Goal: Task Accomplishment & Management: Manage account settings

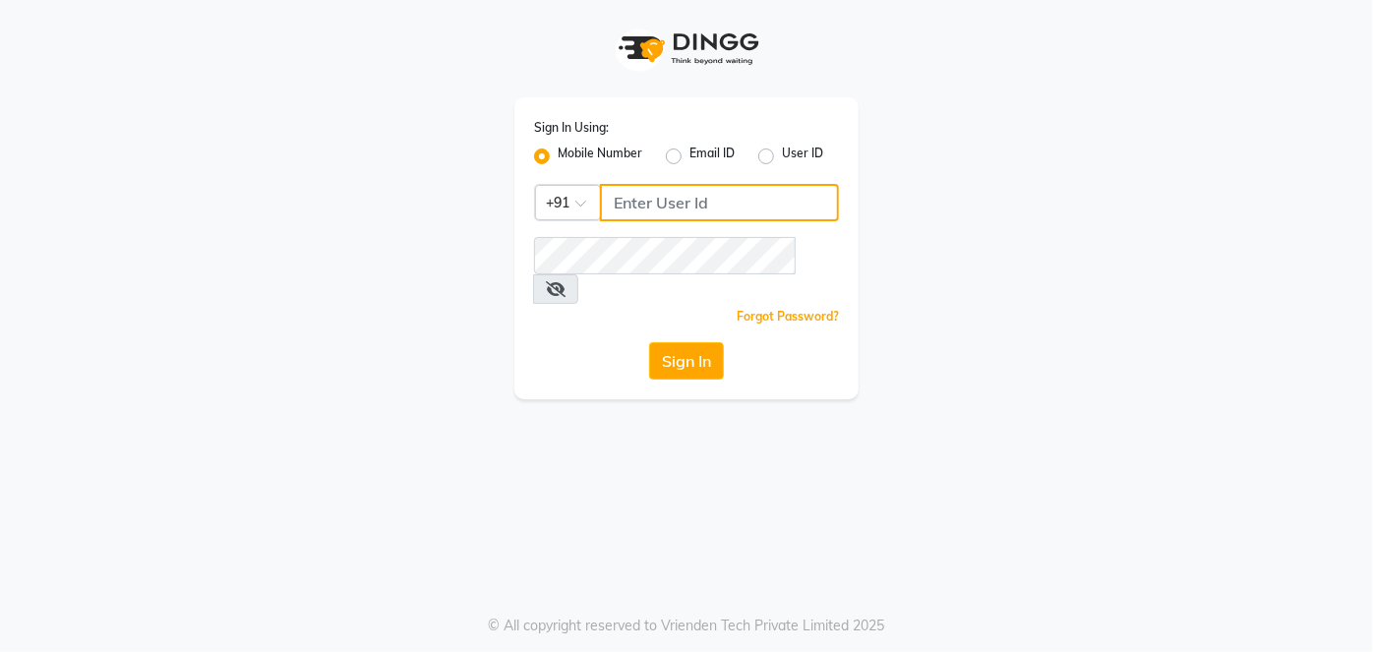
click at [674, 216] on input "Username" at bounding box center [719, 202] width 239 height 37
type input "7378576236"
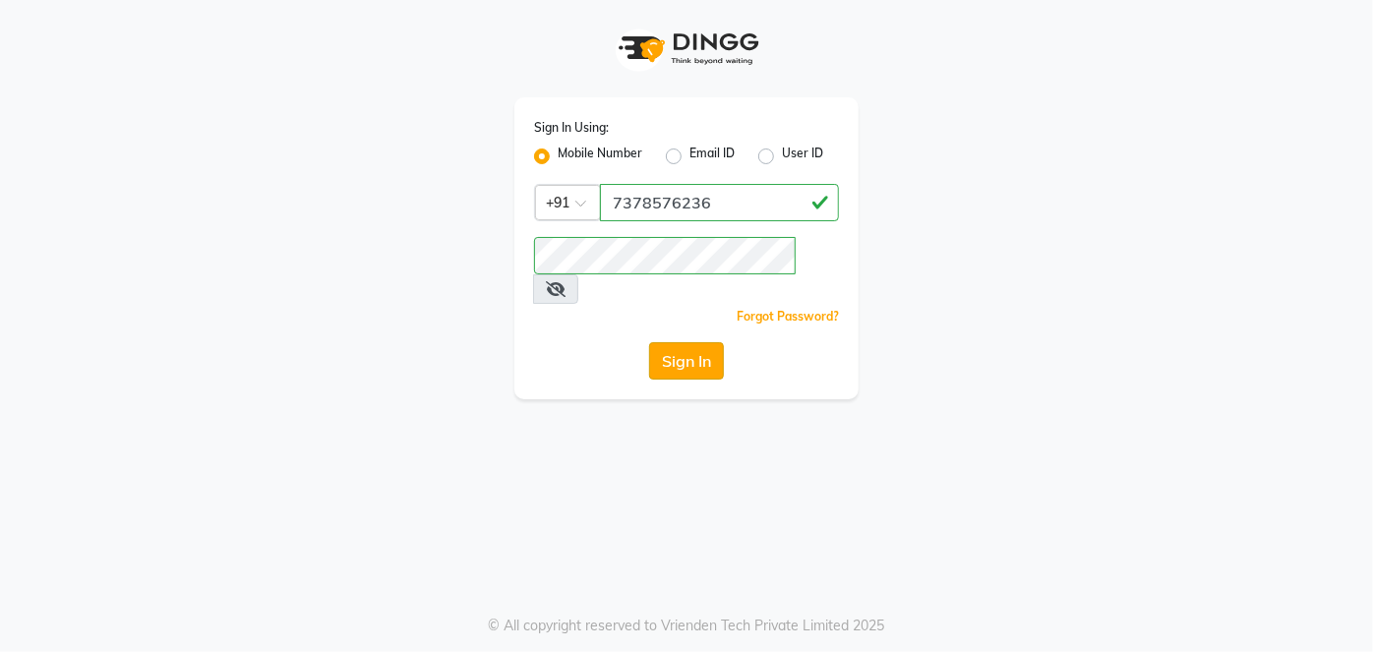
click at [663, 342] on button "Sign In" at bounding box center [686, 360] width 75 height 37
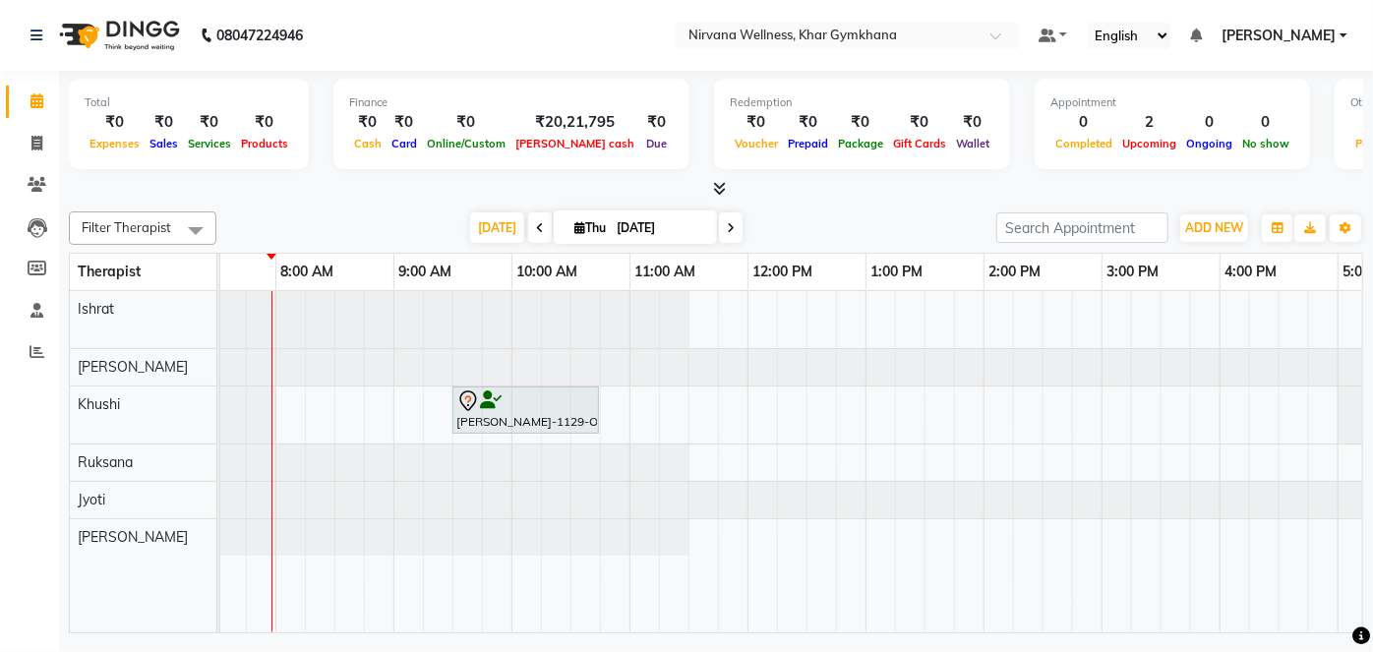
scroll to position [0, 24]
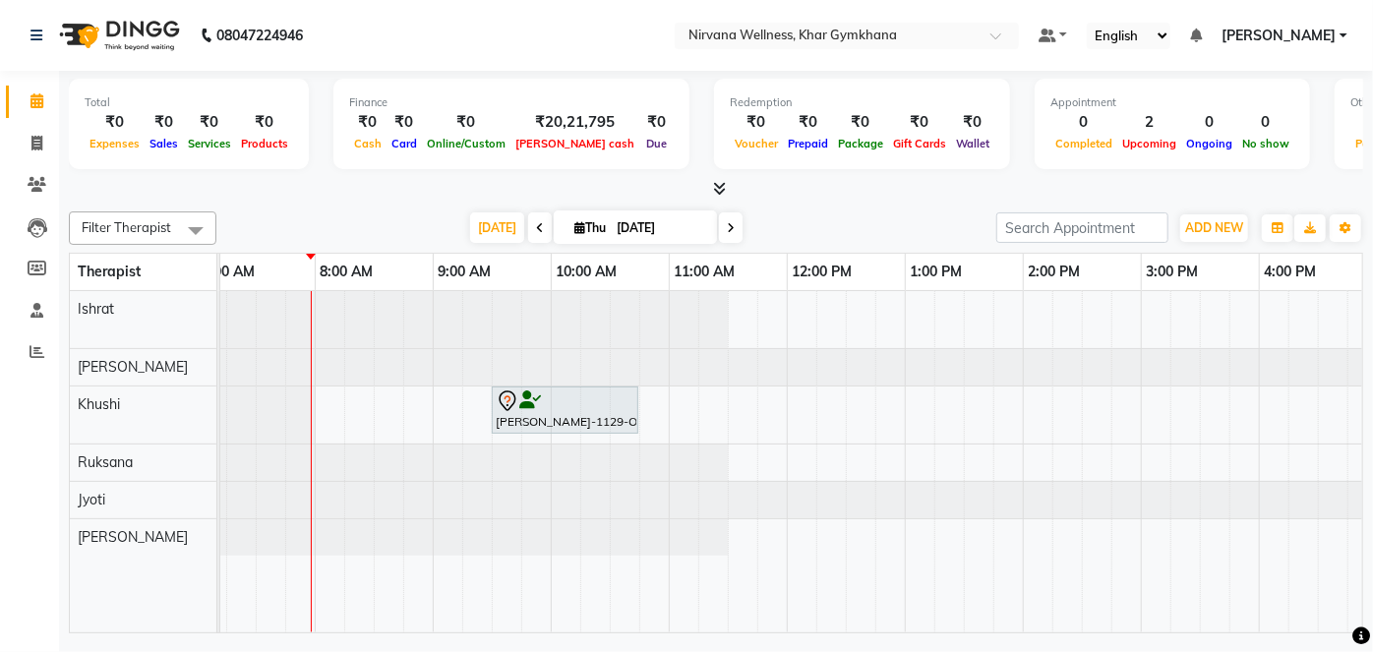
click at [735, 223] on span at bounding box center [731, 227] width 24 height 30
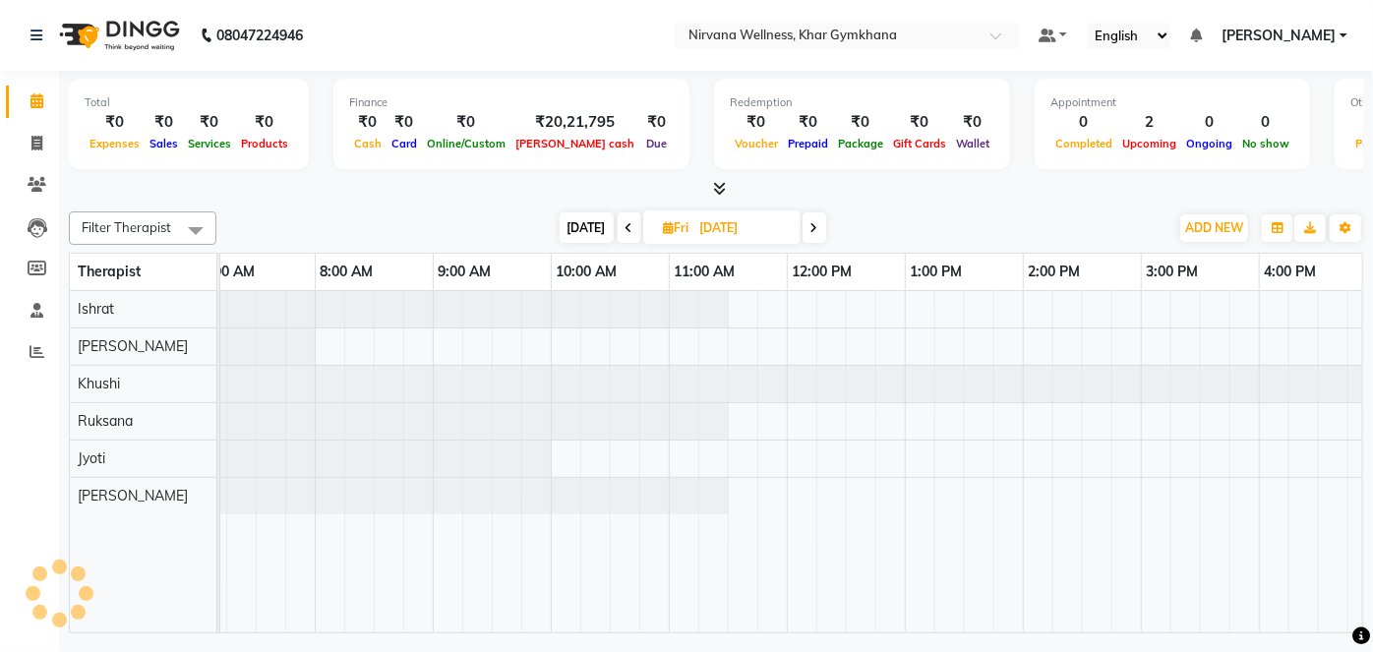
scroll to position [0, 0]
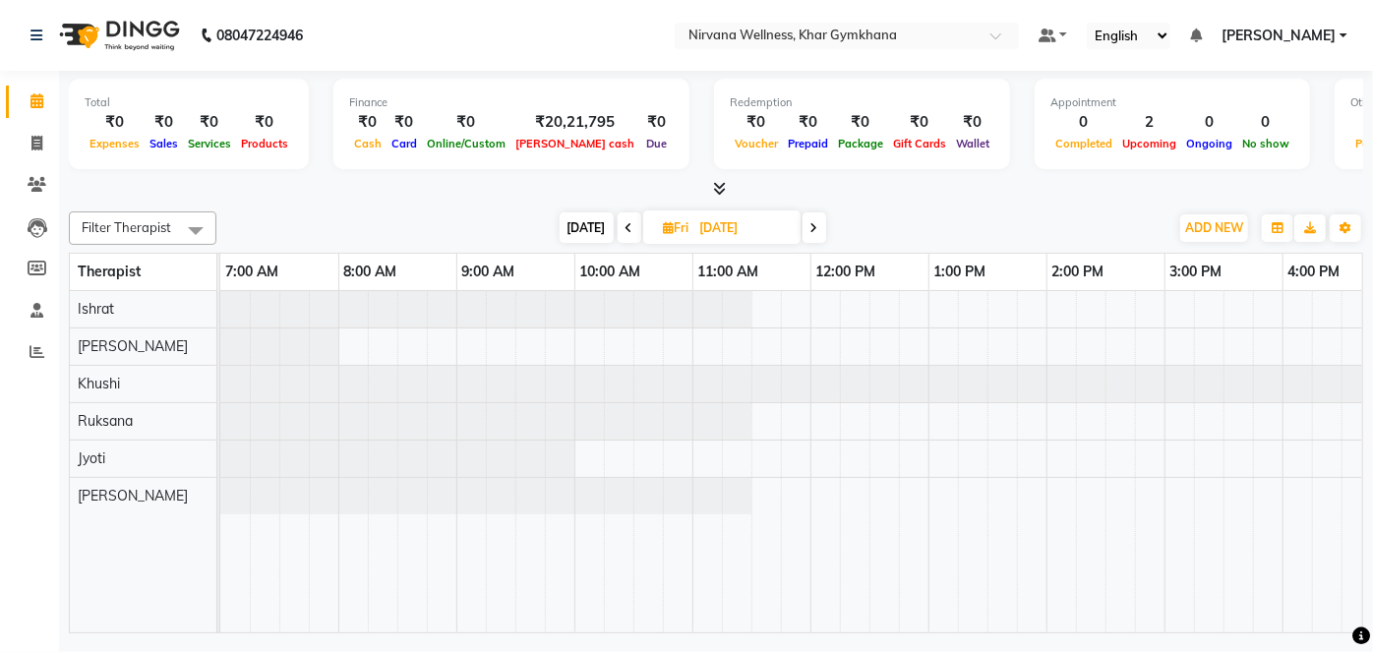
click at [584, 231] on span "[DATE]" at bounding box center [587, 227] width 54 height 30
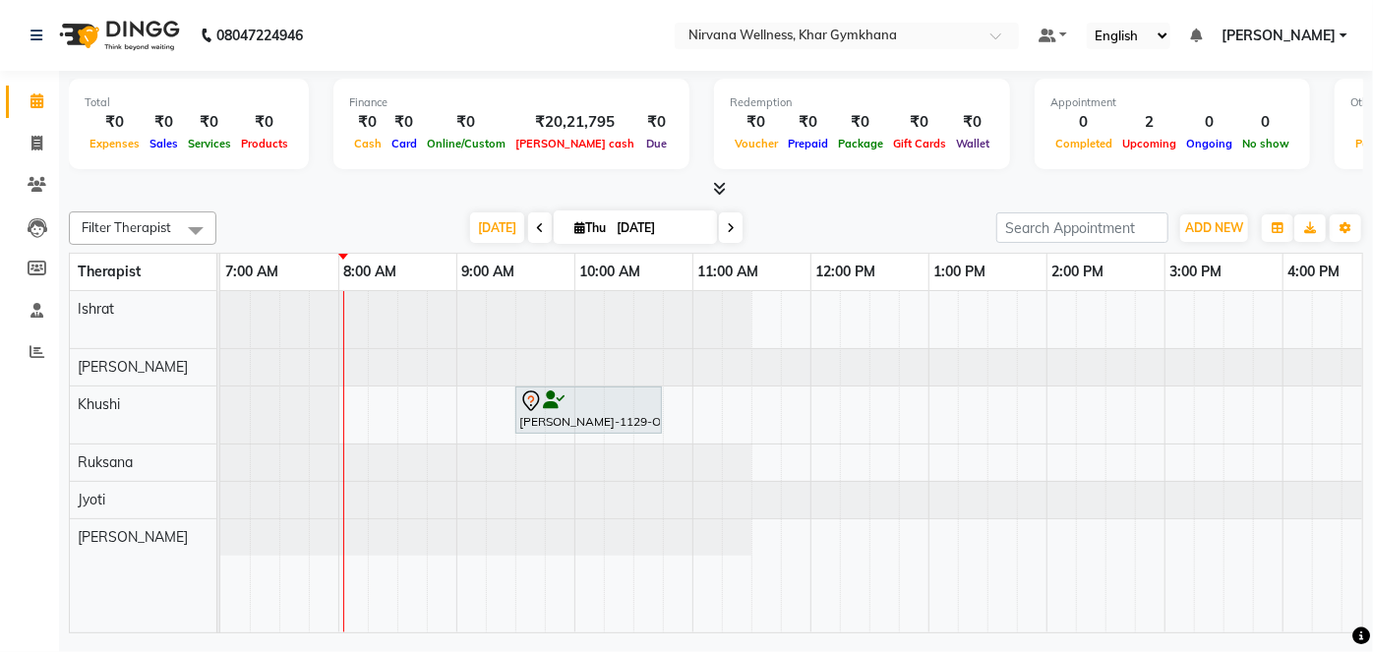
click at [727, 222] on icon at bounding box center [731, 228] width 8 height 12
type input "[DATE]"
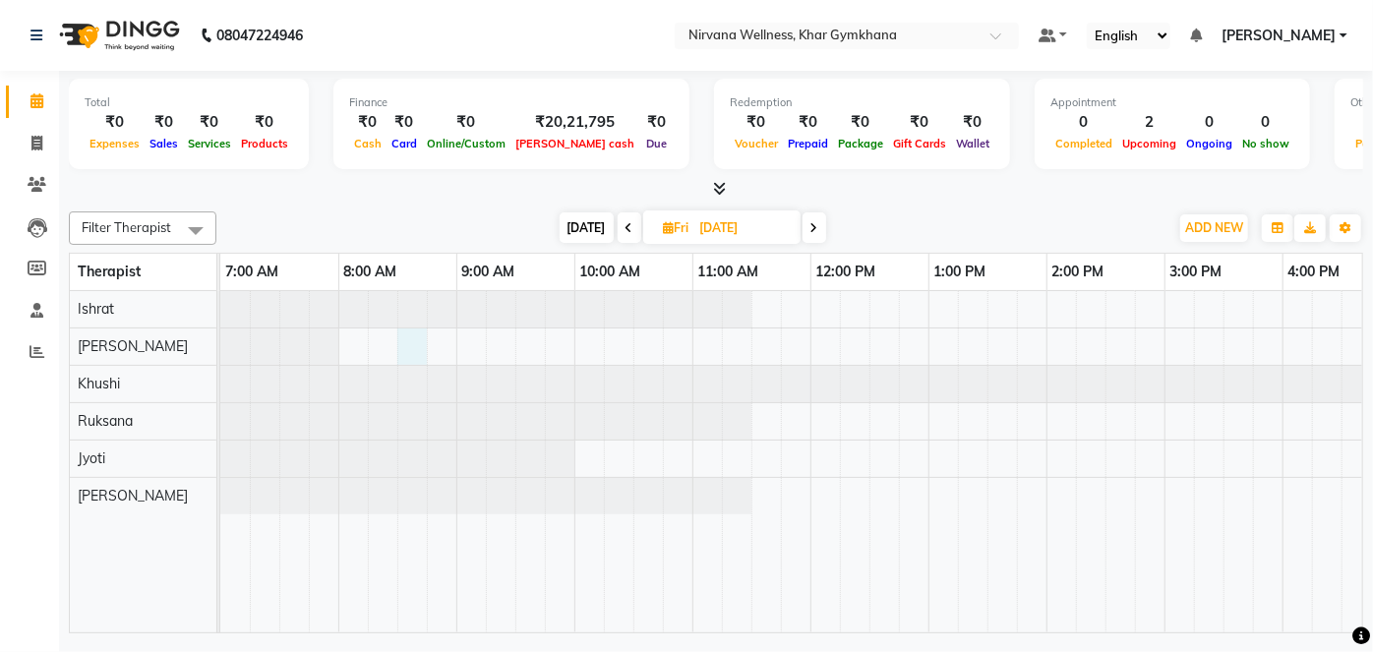
click at [400, 348] on div at bounding box center [1164, 461] width 1888 height 341
select select "68038"
select select "510"
select select "tentative"
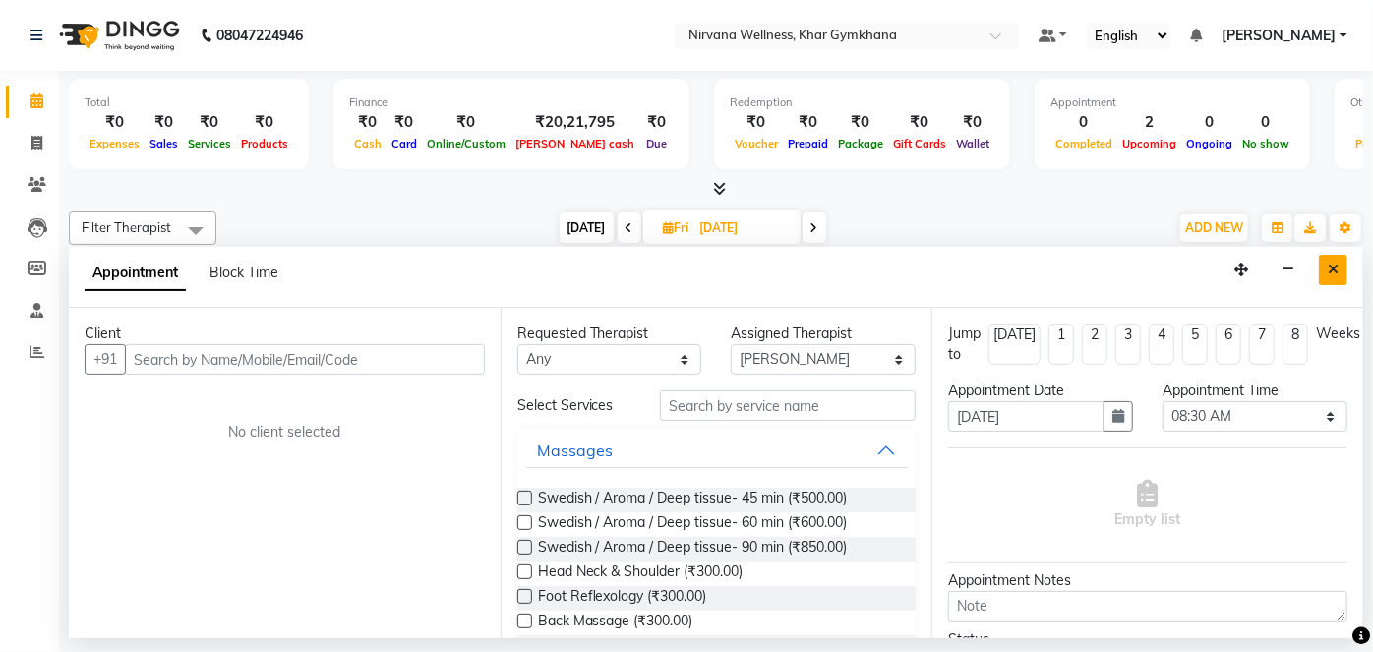
click at [1335, 264] on icon "Close" at bounding box center [1333, 270] width 11 height 14
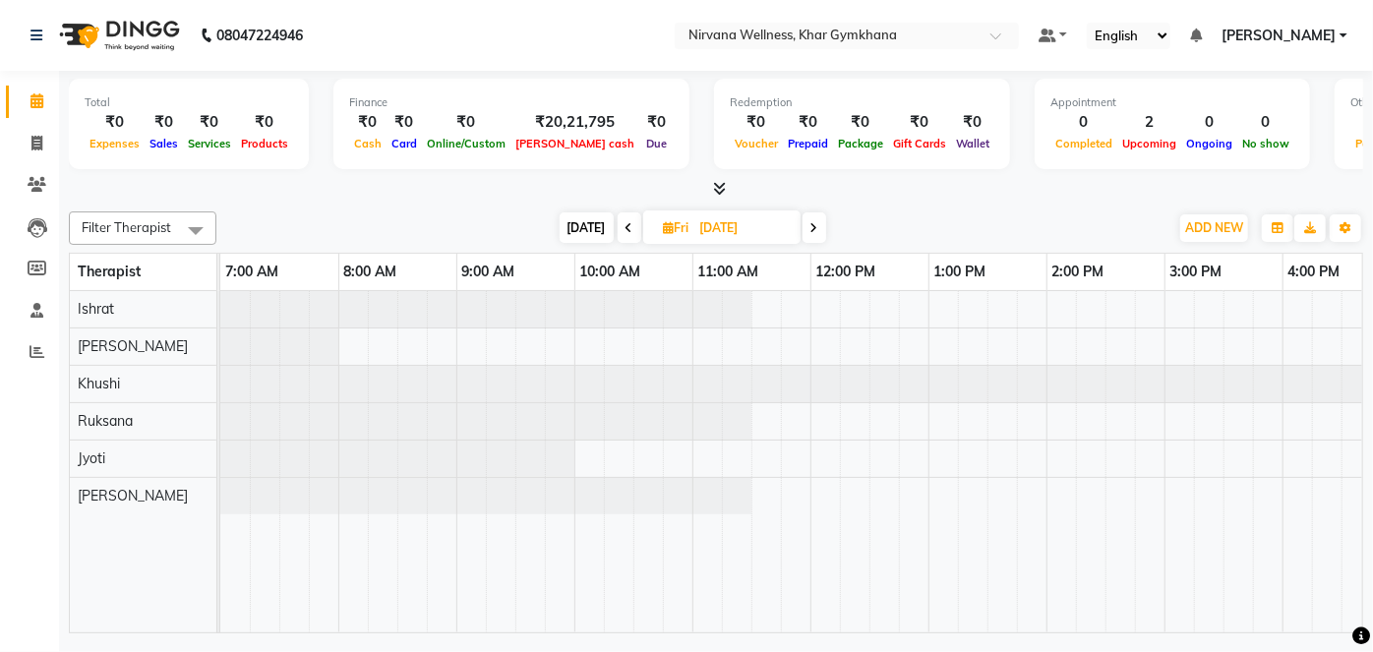
click at [355, 353] on div at bounding box center [1164, 461] width 1888 height 341
select select "68038"
select select "tentative"
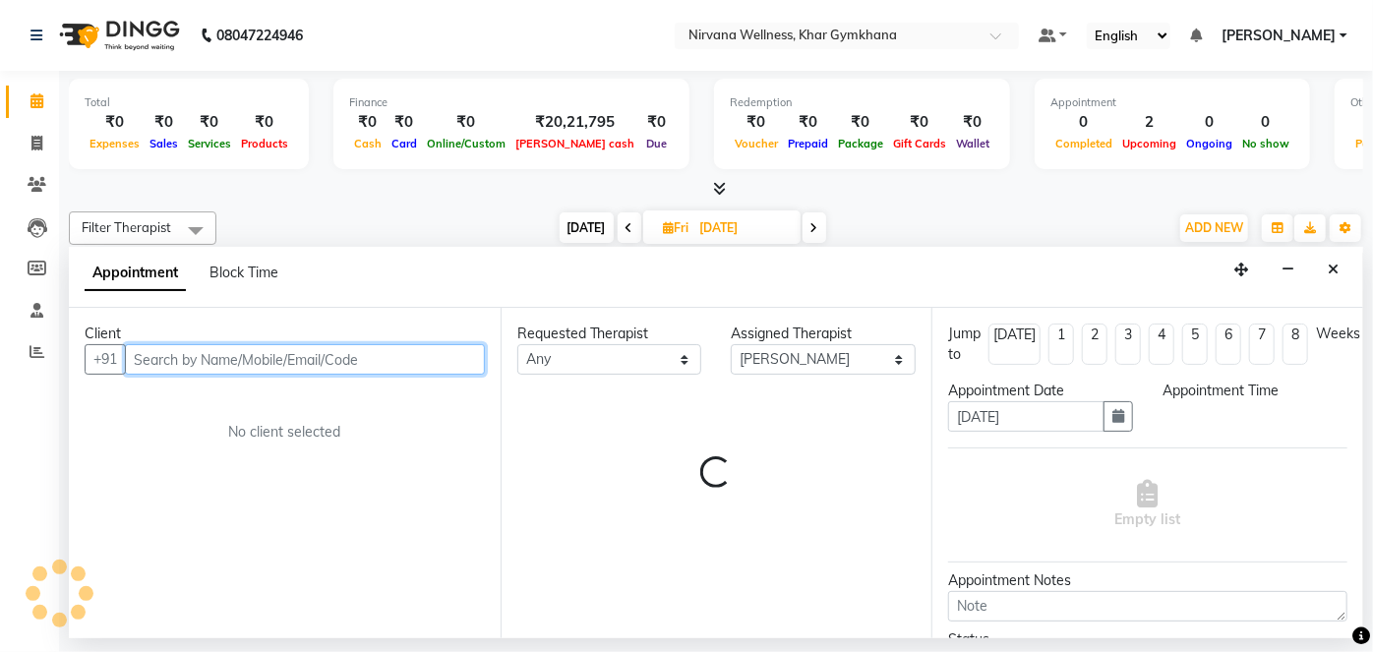
select select "480"
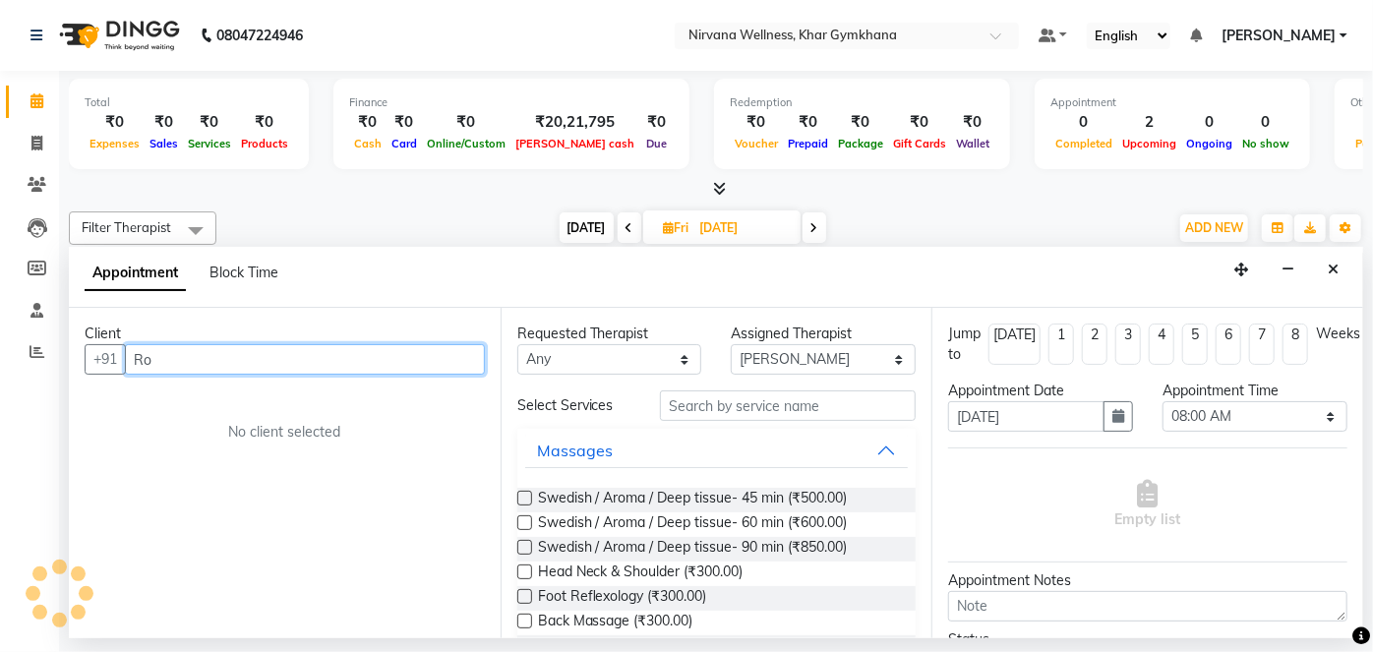
type input "R"
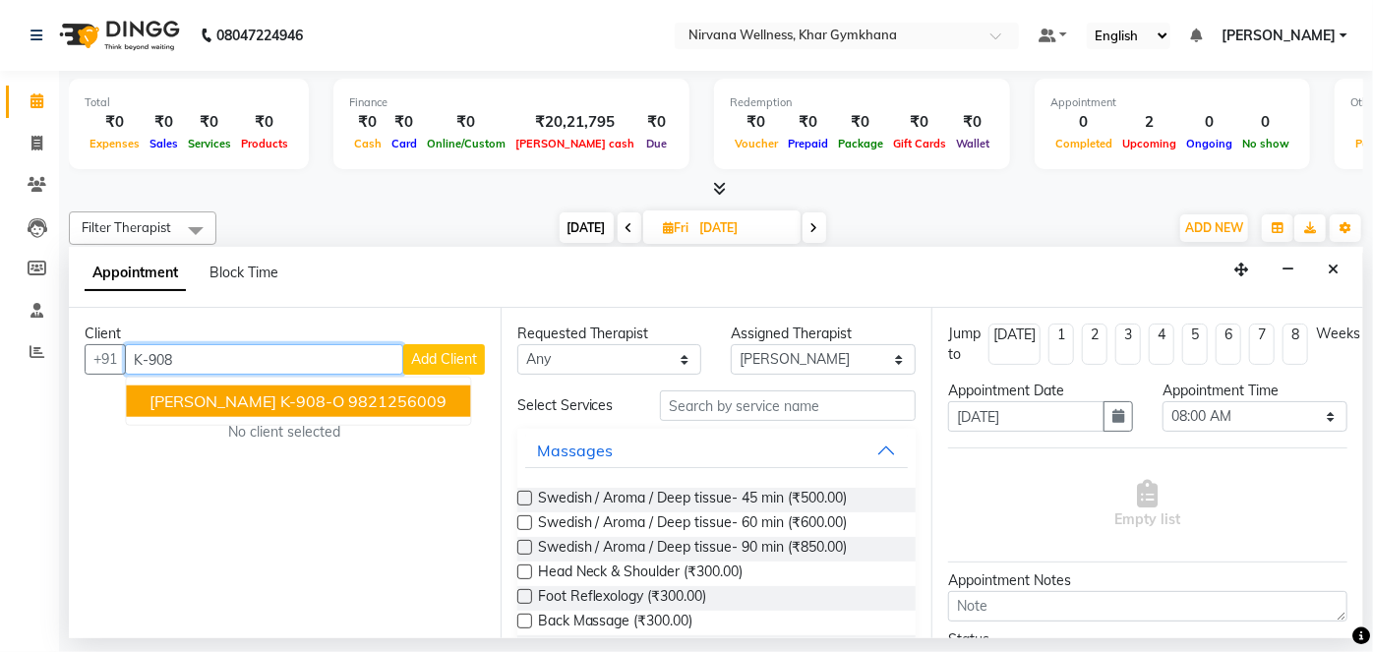
click at [348, 407] on ngb-highlight "9821256009" at bounding box center [397, 401] width 98 height 20
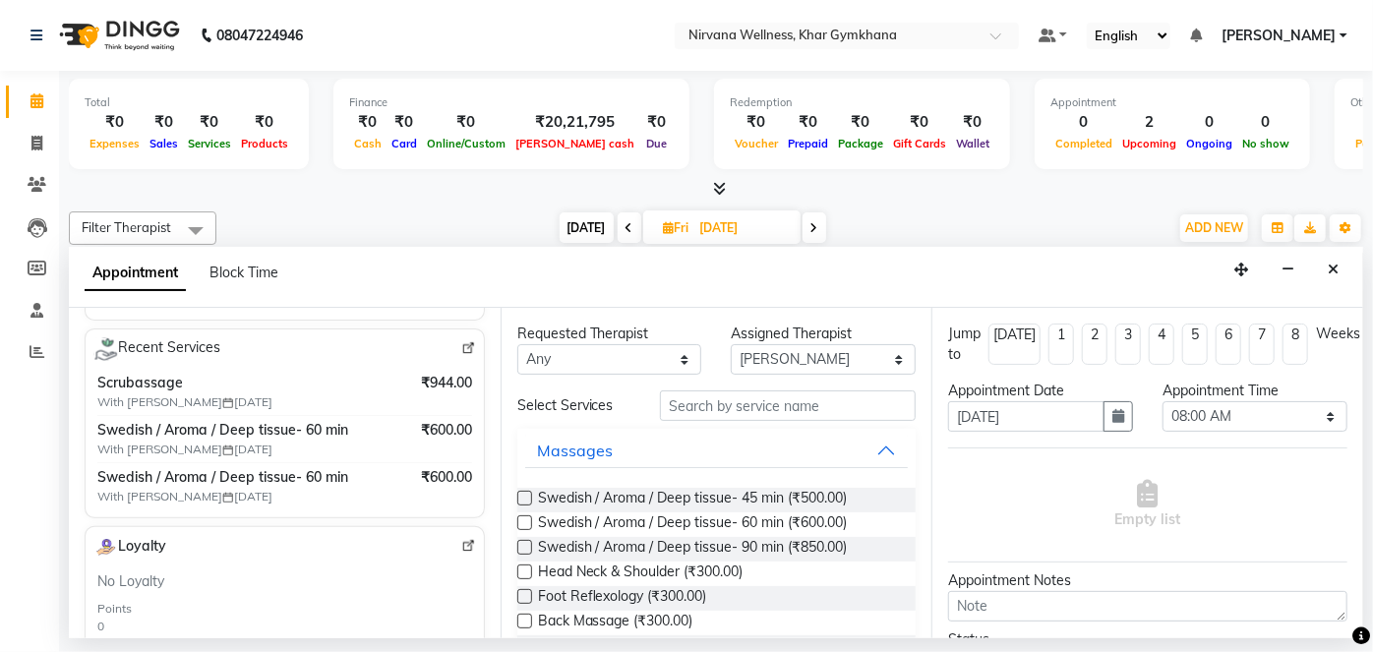
scroll to position [357, 0]
type input "9821256009"
click at [742, 529] on span "Swedish / Aroma / Deep tissue- 60 min (₹600.00)" at bounding box center [693, 524] width 310 height 25
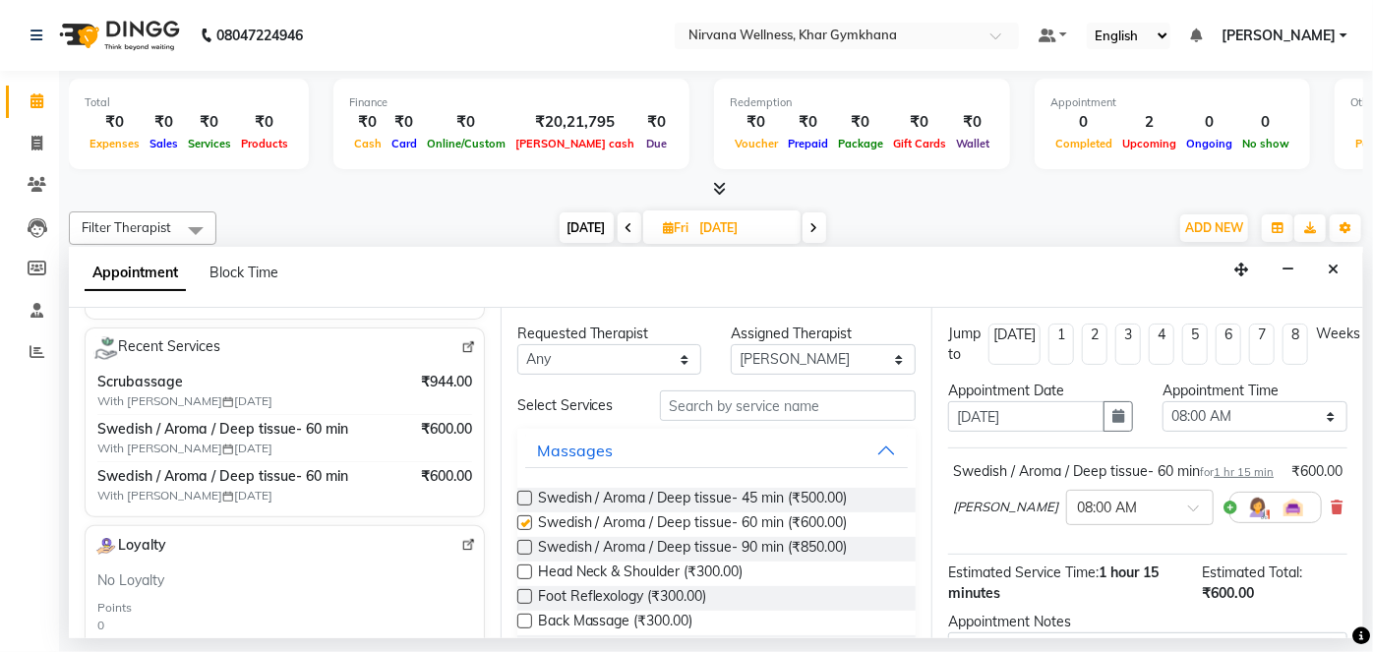
checkbox input "false"
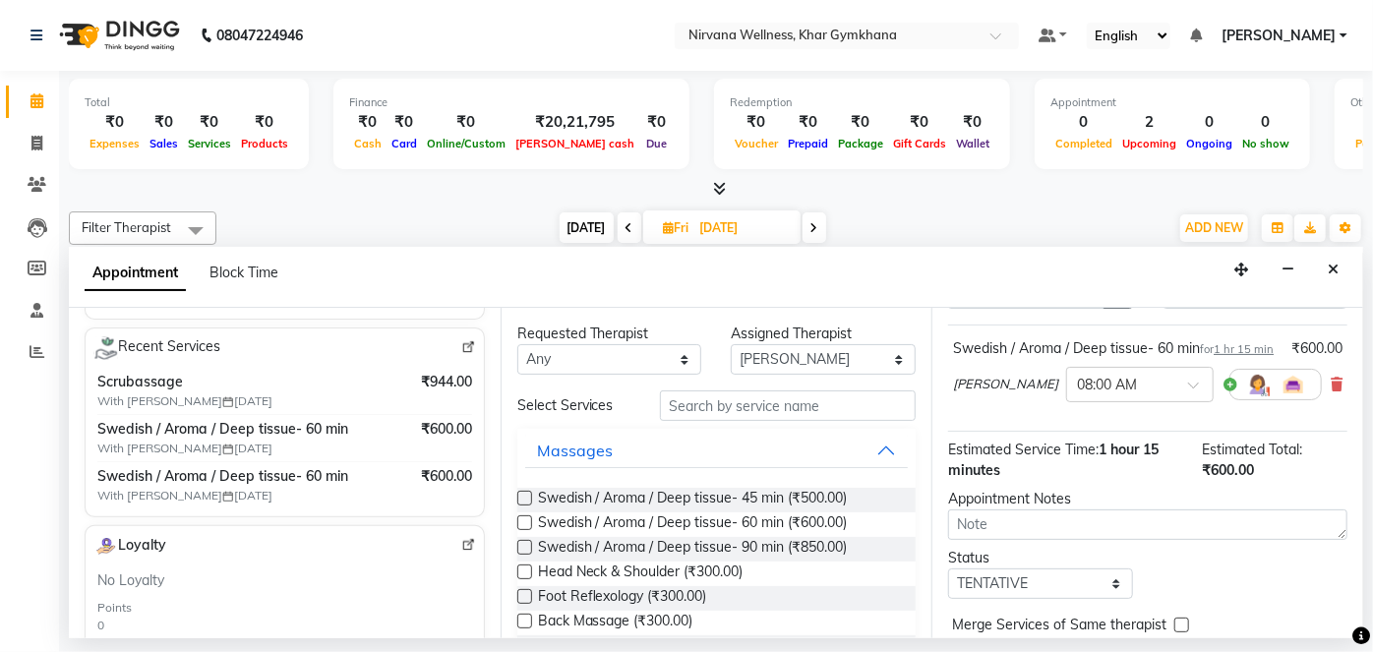
scroll to position [227, 0]
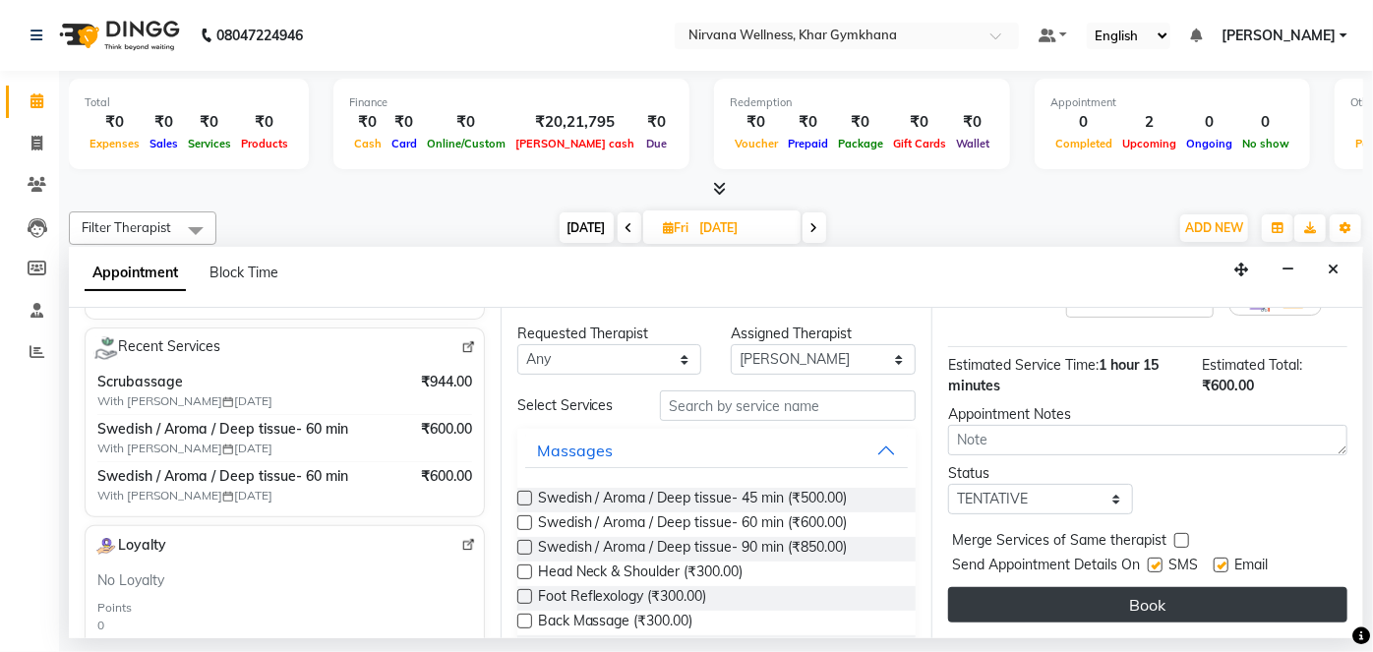
click at [1019, 616] on button "Book" at bounding box center [1147, 604] width 399 height 35
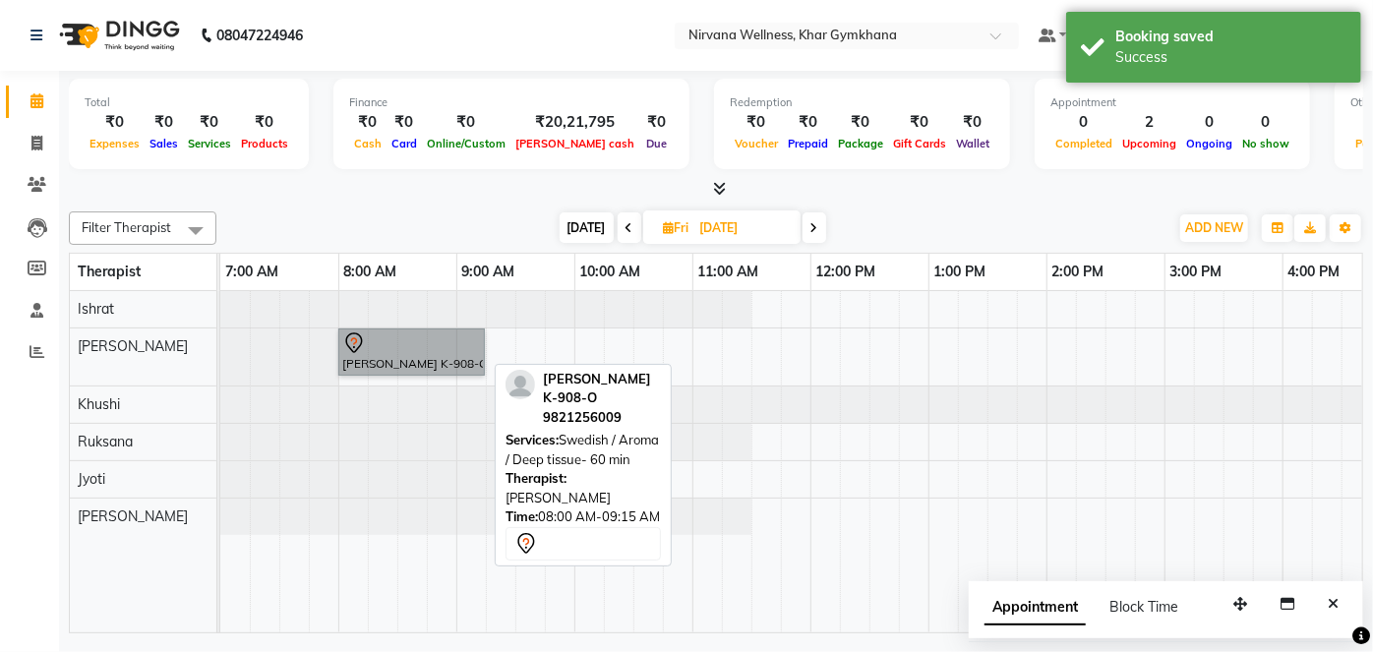
drag, startPoint x: 426, startPoint y: 358, endPoint x: 396, endPoint y: 380, distance: 36.6
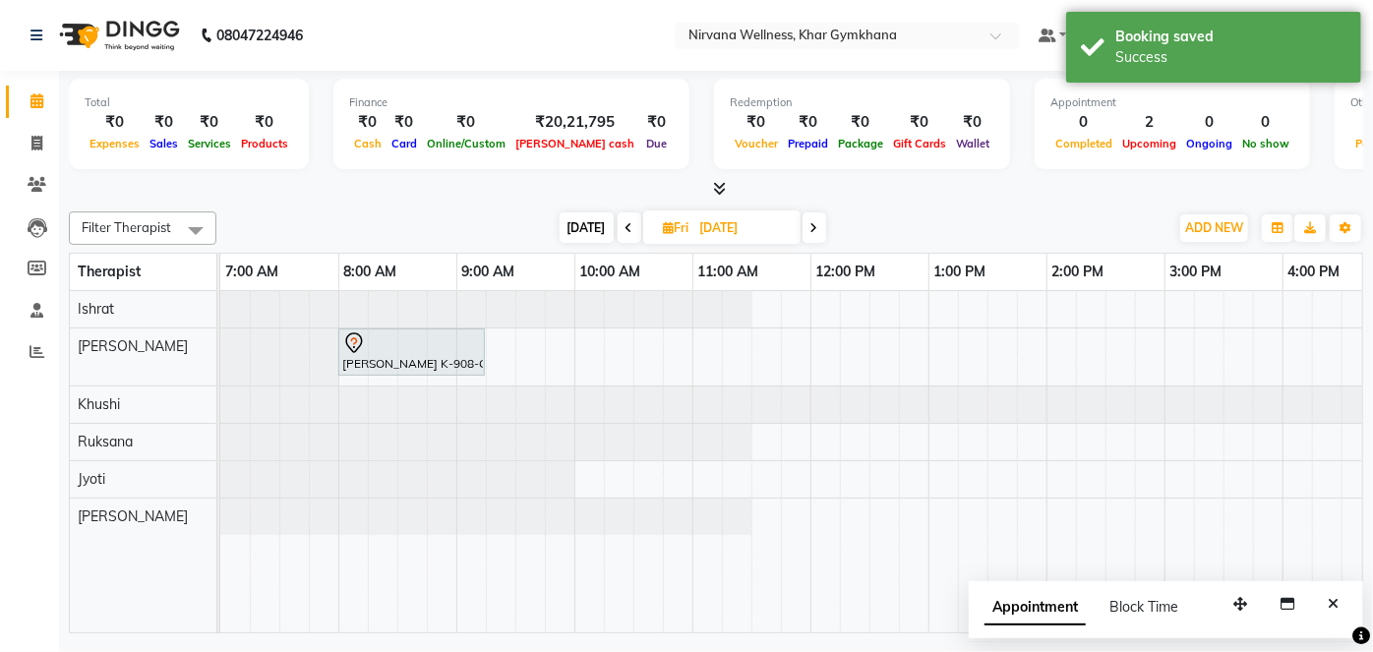
drag, startPoint x: 396, startPoint y: 380, endPoint x: 335, endPoint y: 212, distance: 177.9
click at [335, 213] on div "[DATE] [DATE]" at bounding box center [692, 228] width 932 height 30
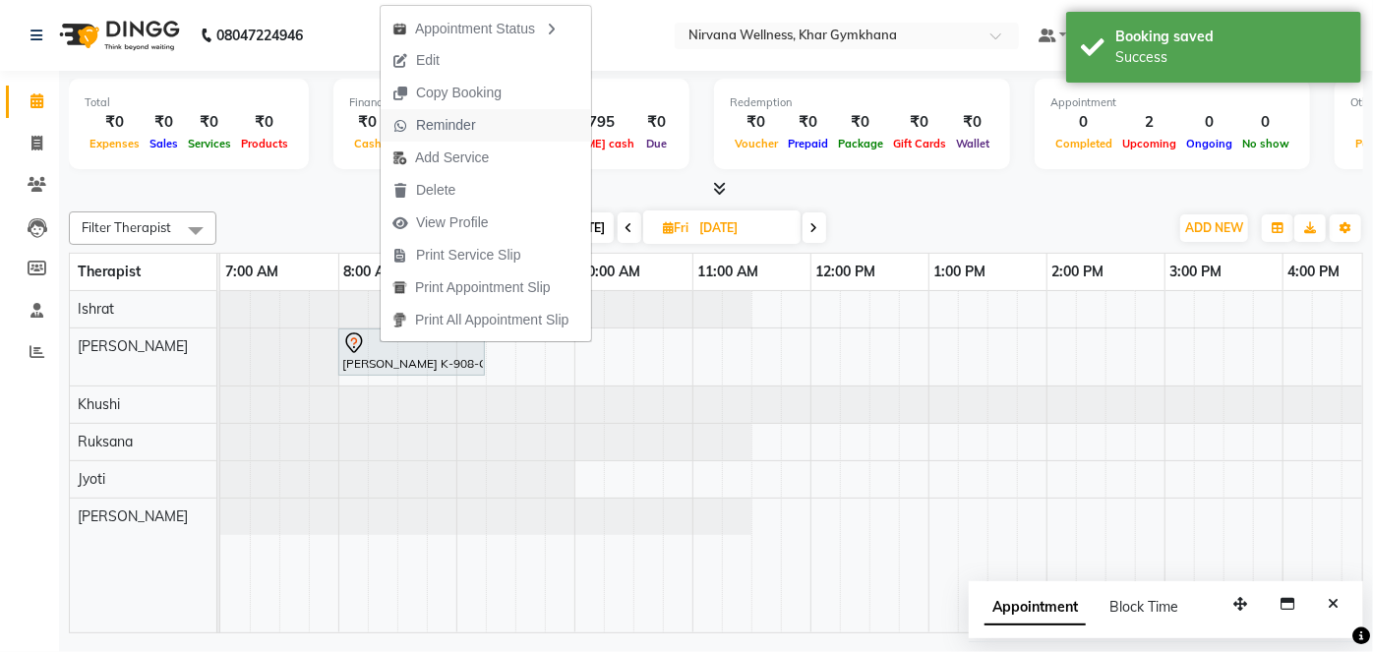
click at [427, 121] on span "Reminder" at bounding box center [446, 125] width 60 height 21
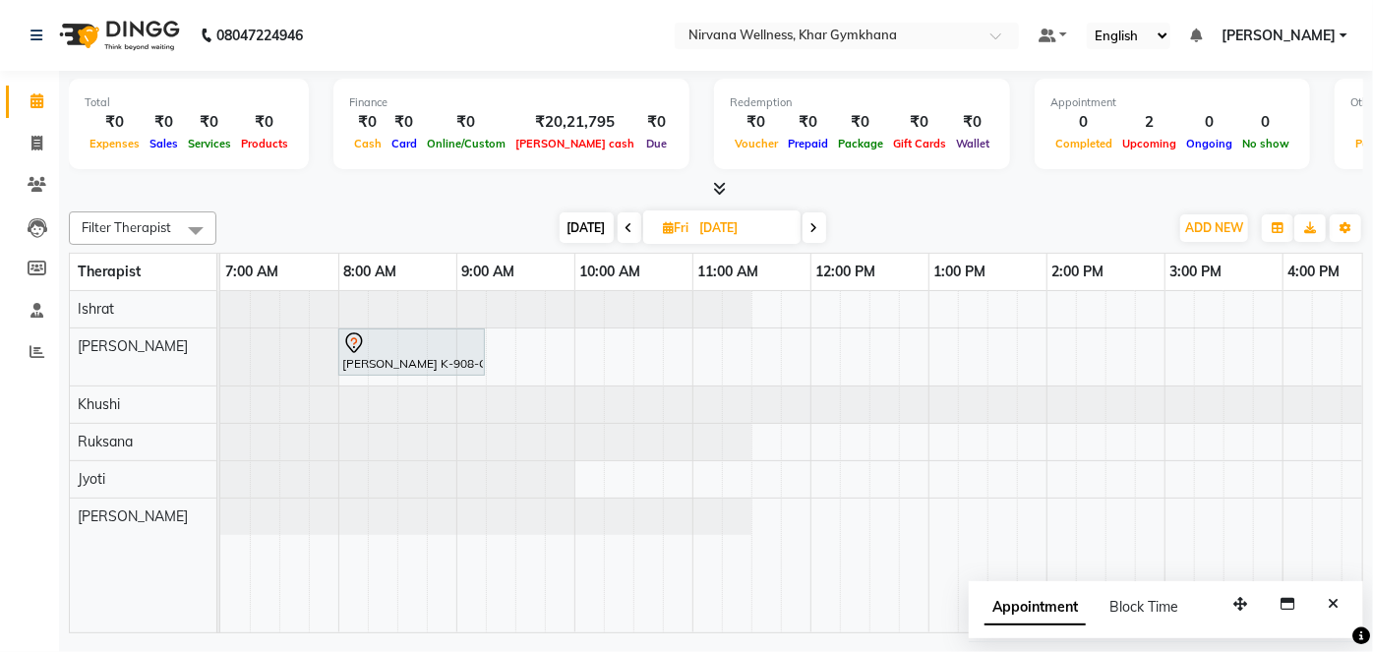
drag, startPoint x: 1333, startPoint y: 601, endPoint x: 1314, endPoint y: 577, distance: 30.7
click at [1332, 601] on icon "Close" at bounding box center [1333, 604] width 11 height 14
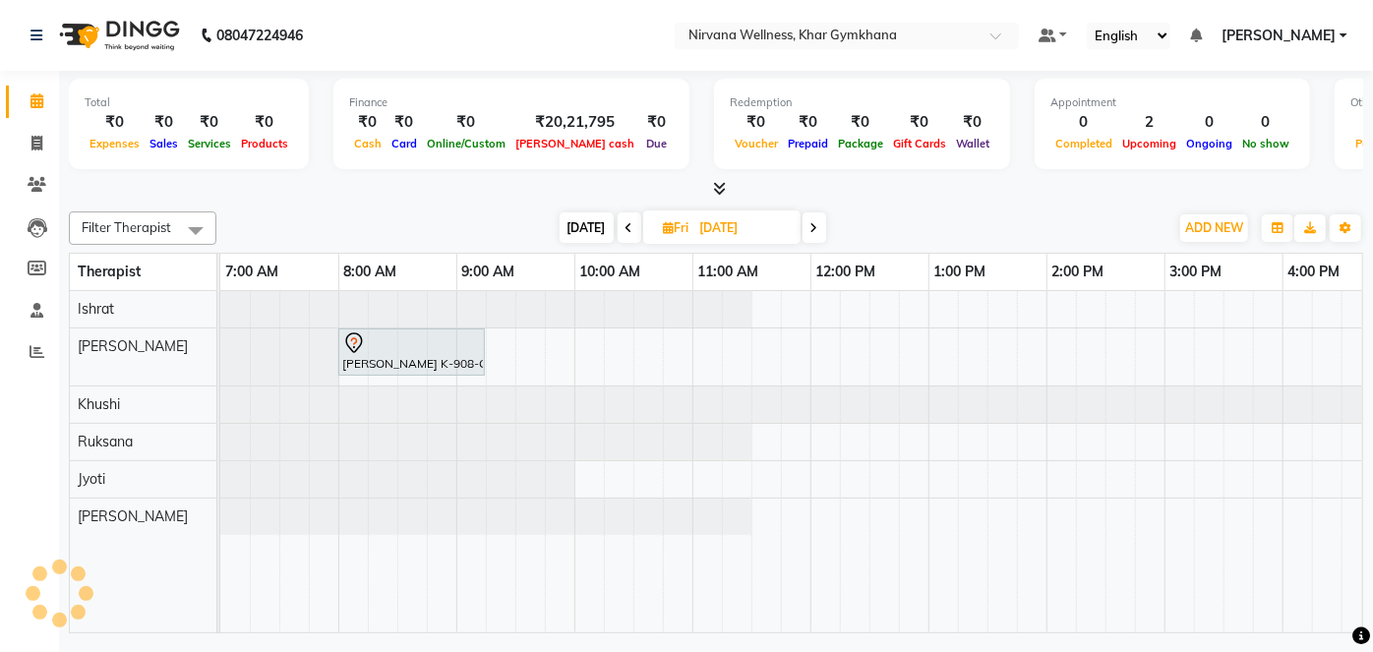
click at [589, 234] on span "[DATE]" at bounding box center [587, 227] width 54 height 30
type input "[DATE]"
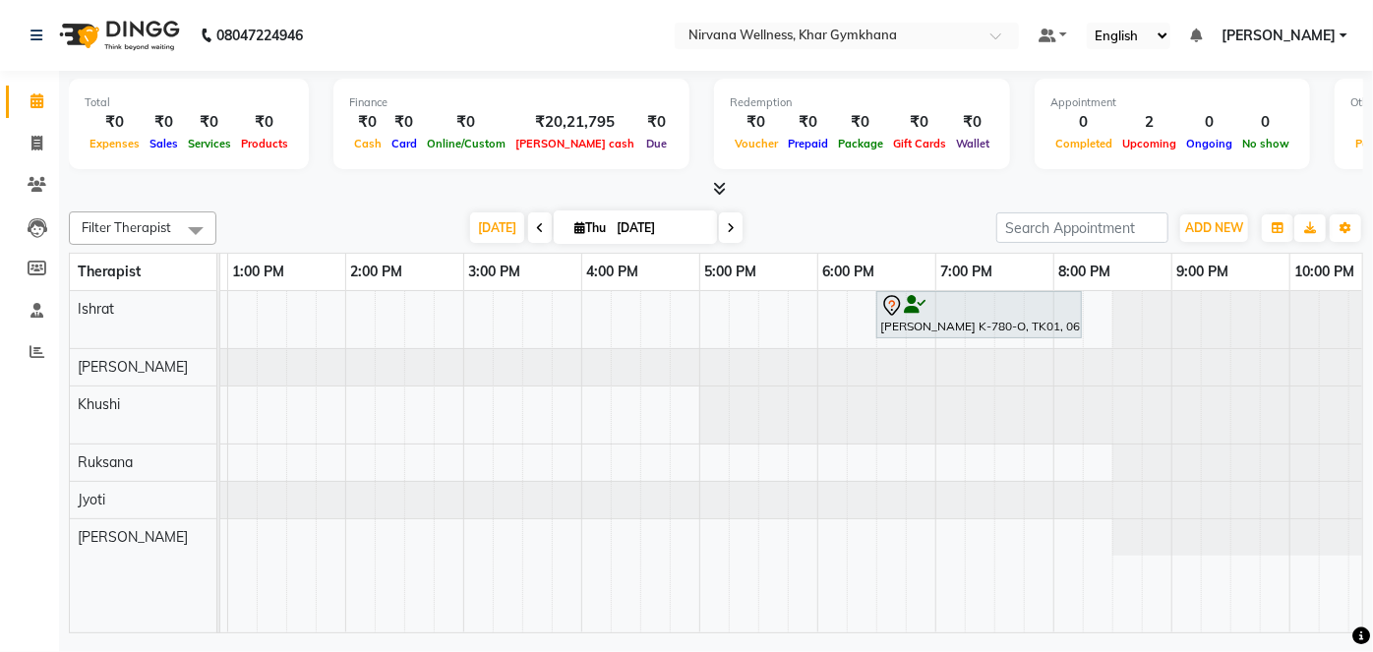
scroll to position [0, 702]
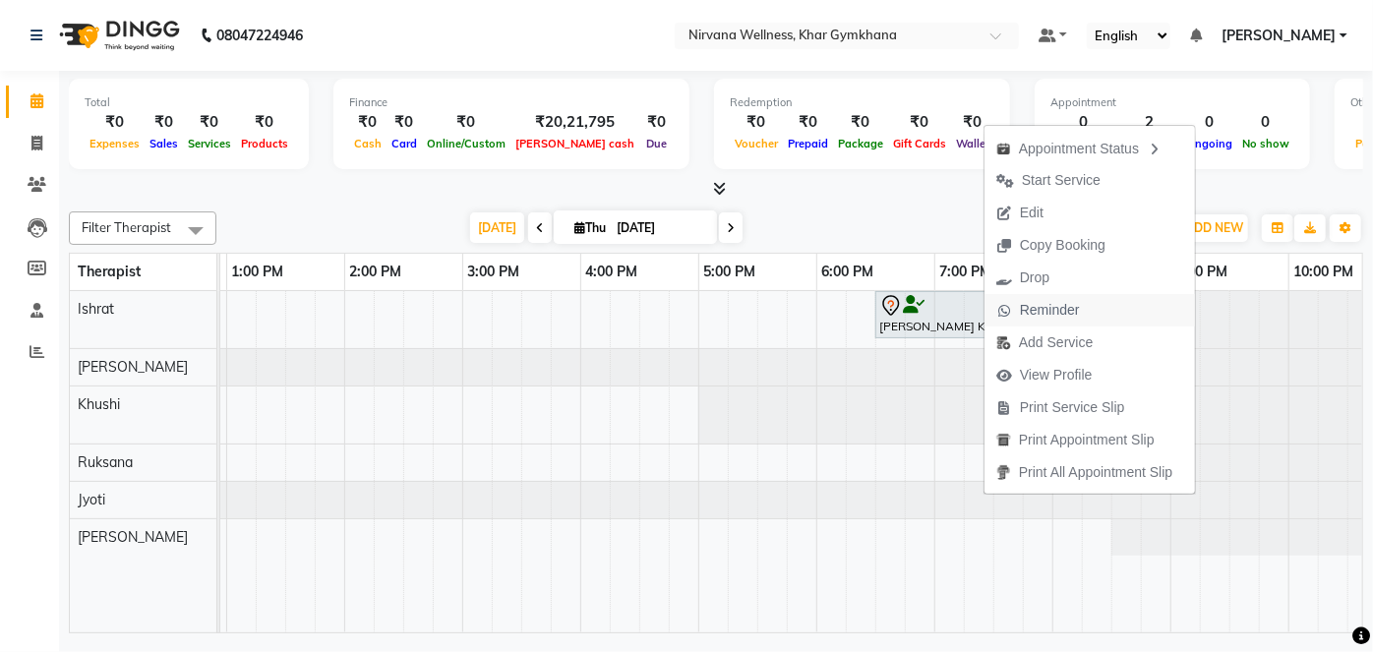
click at [1012, 309] on span "Reminder" at bounding box center [1037, 310] width 107 height 32
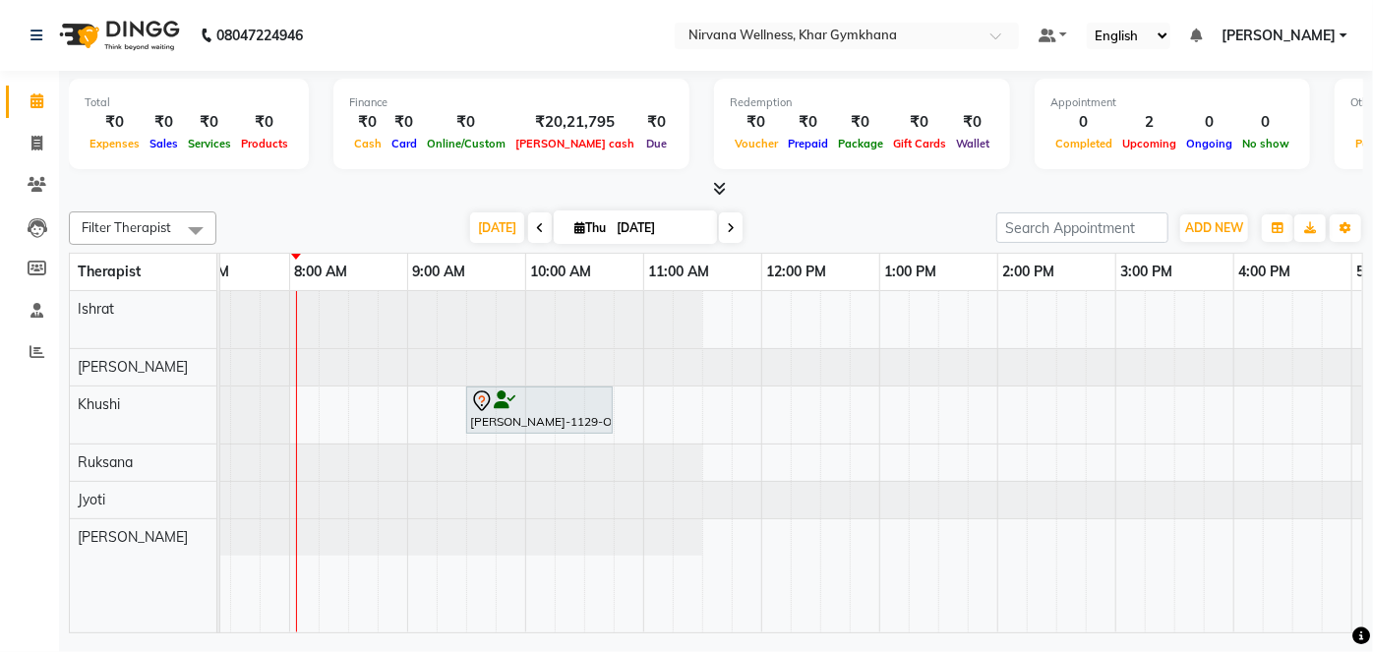
scroll to position [0, 0]
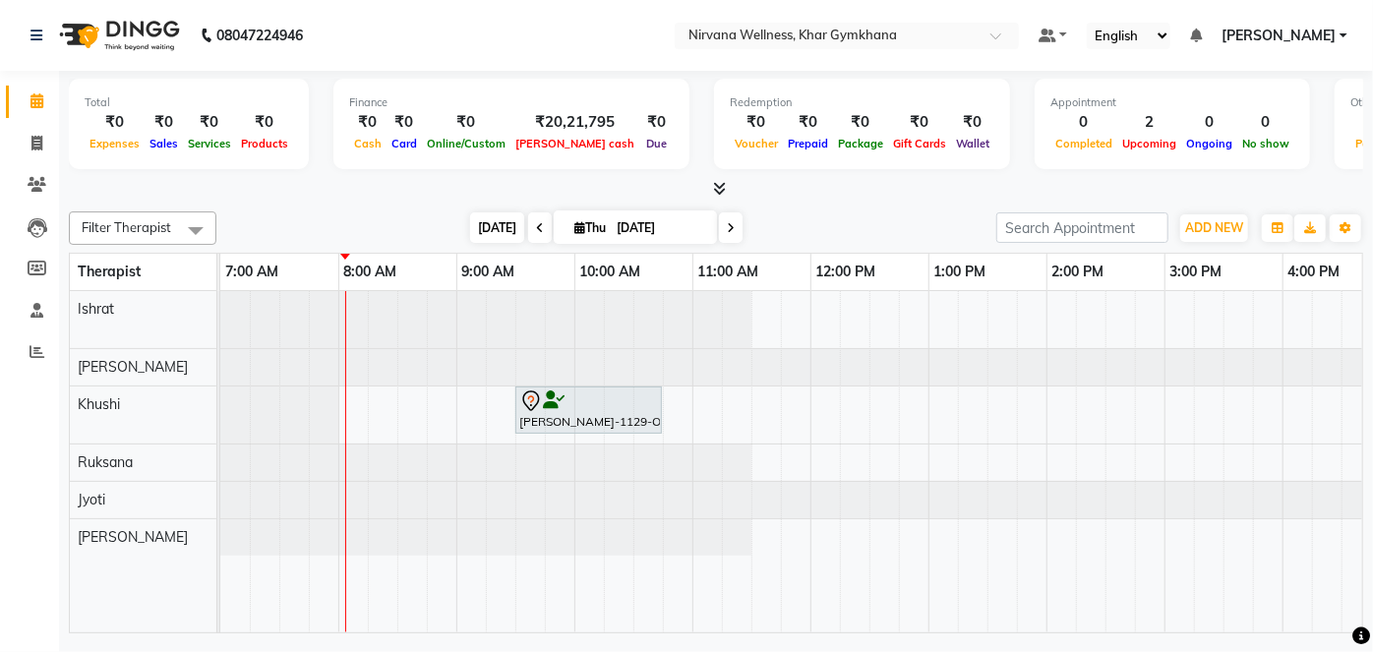
click at [485, 226] on span "[DATE]" at bounding box center [497, 227] width 54 height 30
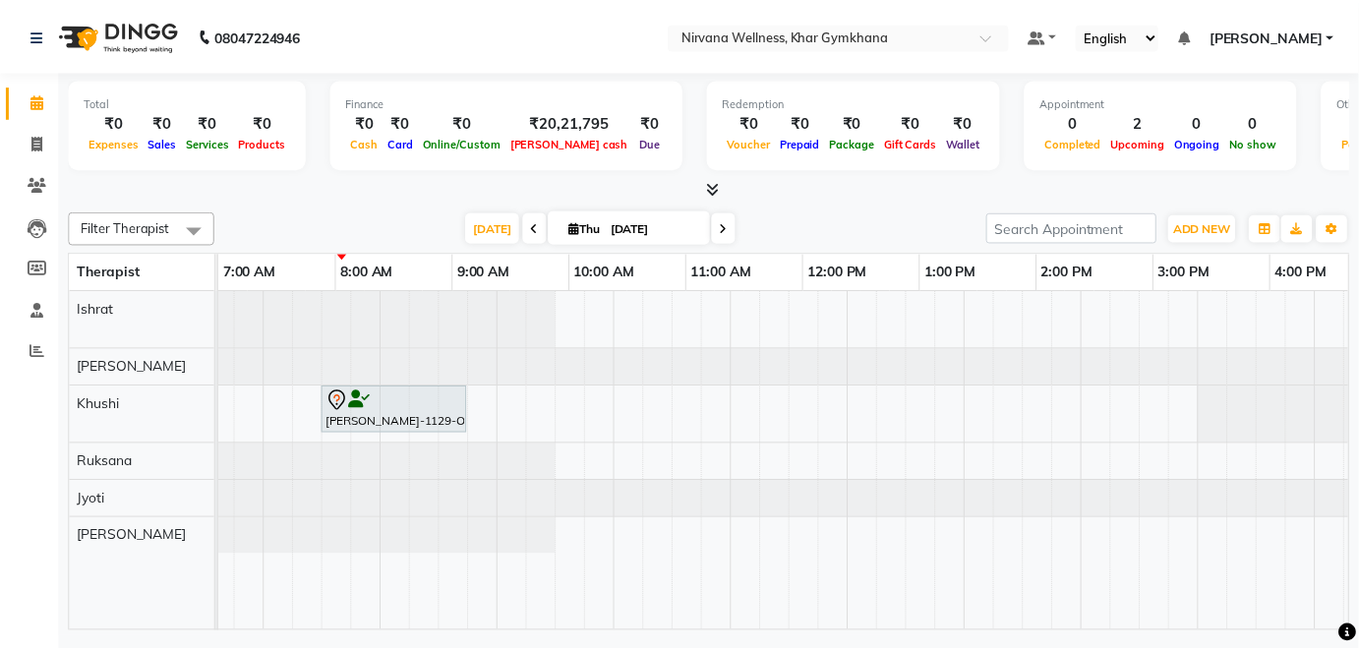
scroll to position [0, 228]
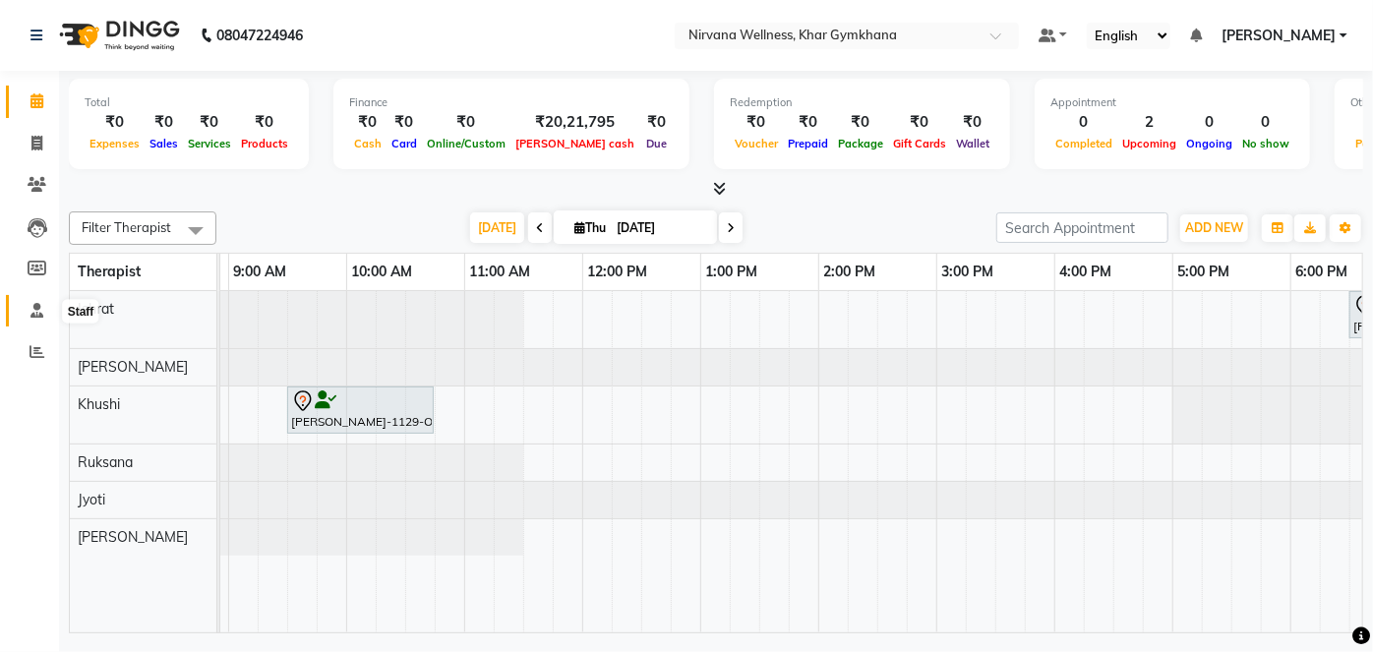
click at [36, 301] on span at bounding box center [37, 311] width 34 height 23
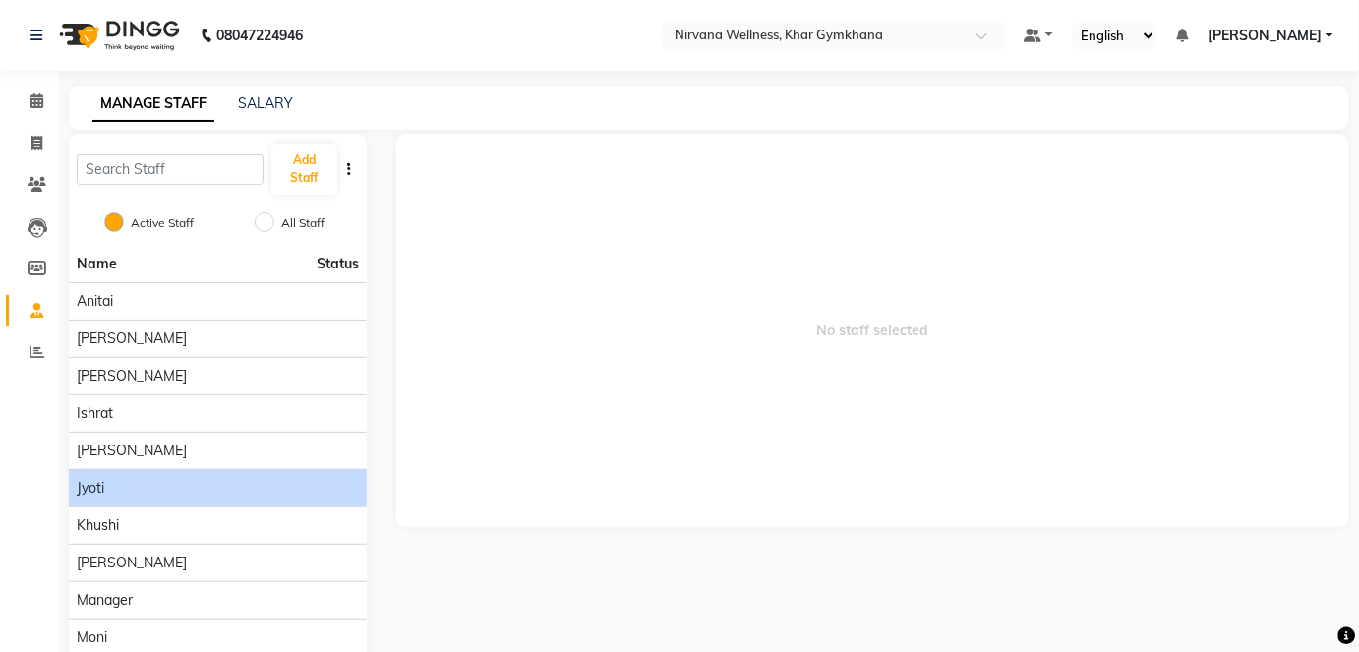
click at [144, 483] on div "Jyoti" at bounding box center [218, 488] width 282 height 21
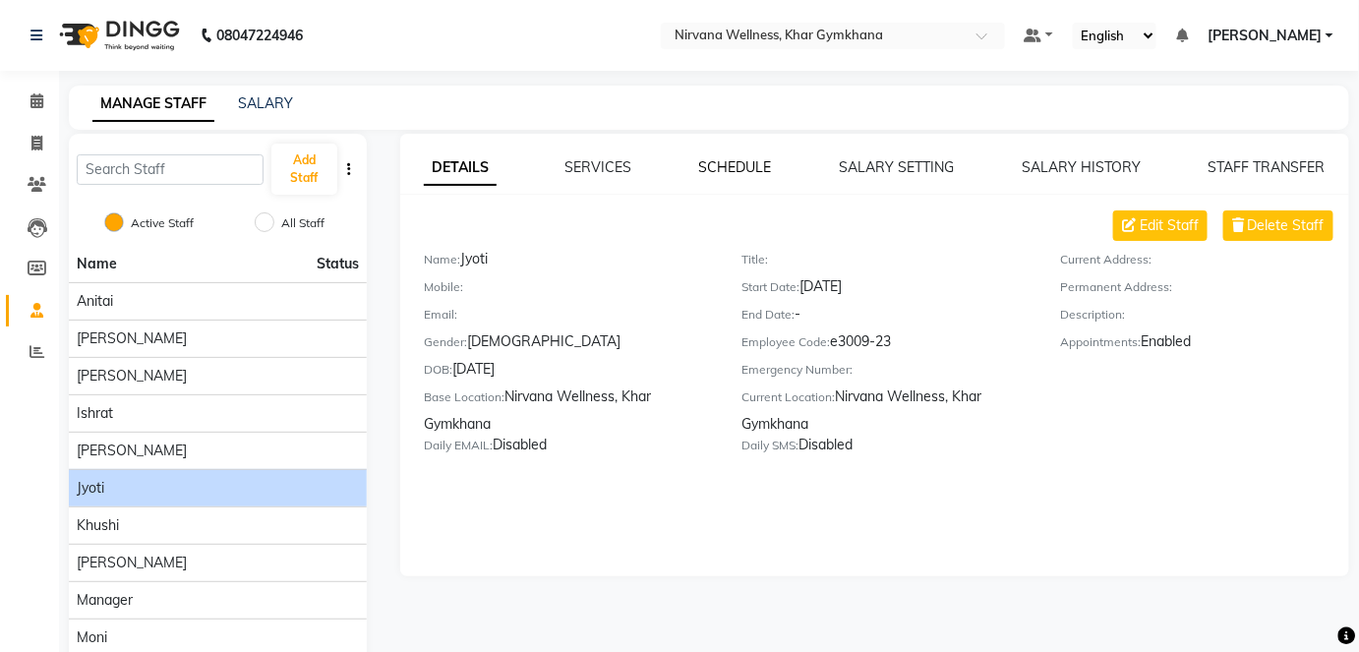
click at [715, 166] on link "SCHEDULE" at bounding box center [735, 167] width 73 height 18
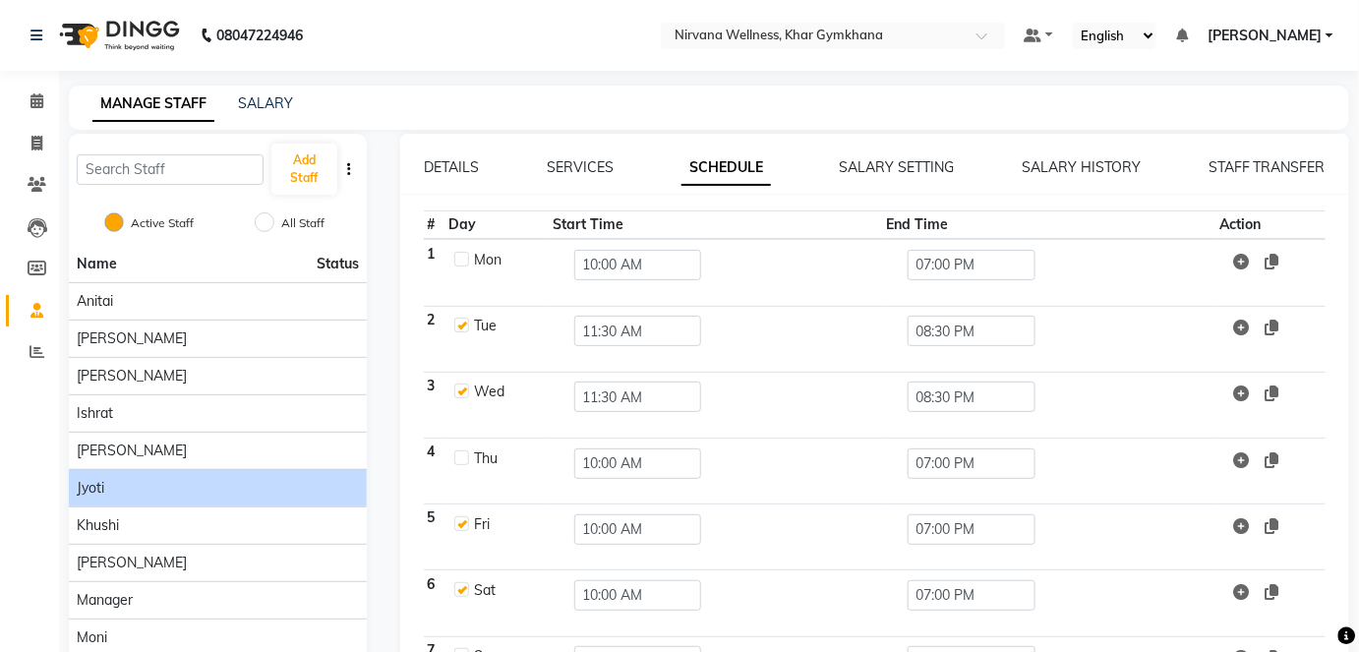
click at [461, 450] on label at bounding box center [461, 457] width 15 height 15
click at [461, 450] on input "checkbox" at bounding box center [460, 456] width 13 height 13
checkbox input "true"
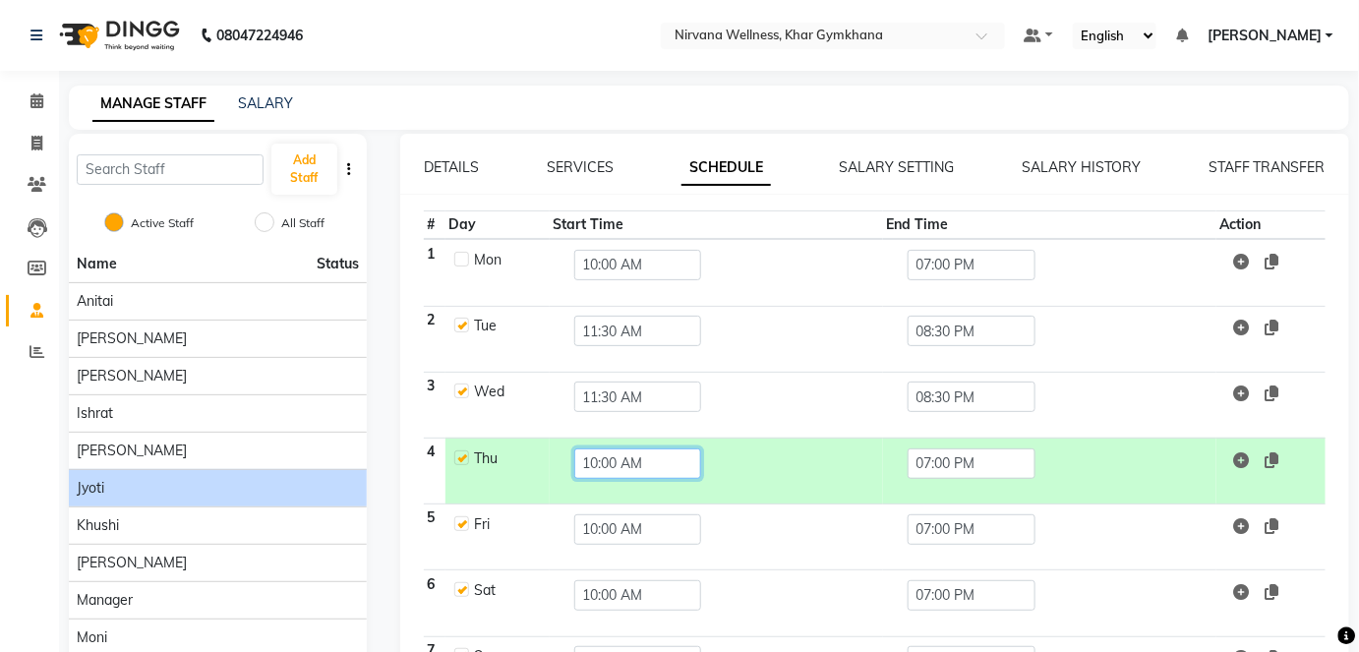
click at [622, 470] on input "10:00 AM" at bounding box center [638, 463] width 128 height 30
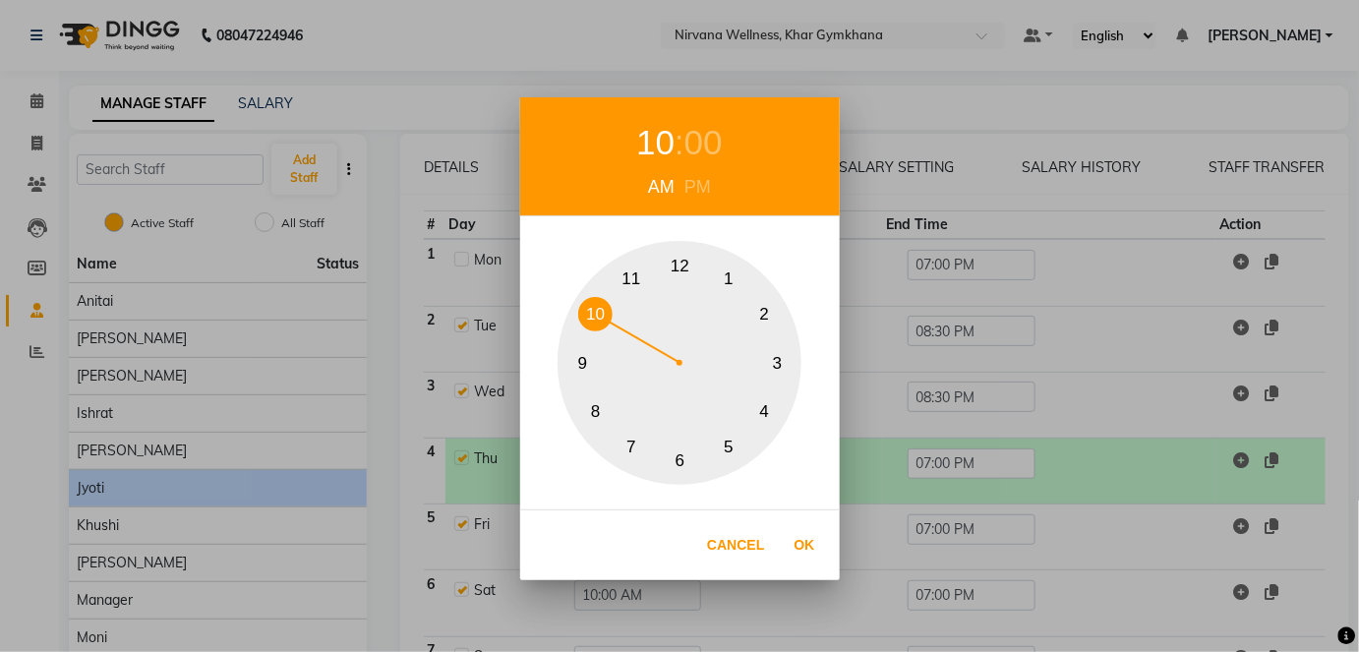
click at [593, 404] on button "8" at bounding box center [595, 411] width 34 height 34
click at [706, 161] on div "00" at bounding box center [694, 143] width 38 height 52
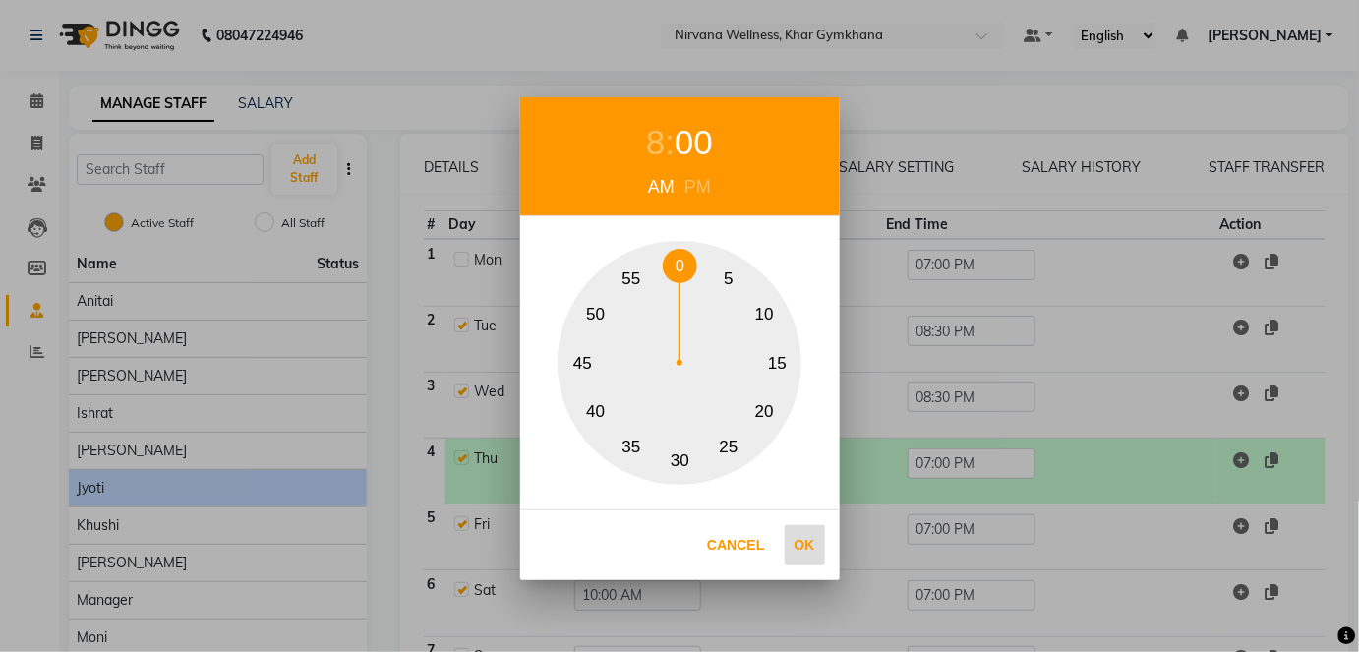
click at [792, 555] on button "Ok" at bounding box center [805, 545] width 40 height 40
type input "08:00 AM"
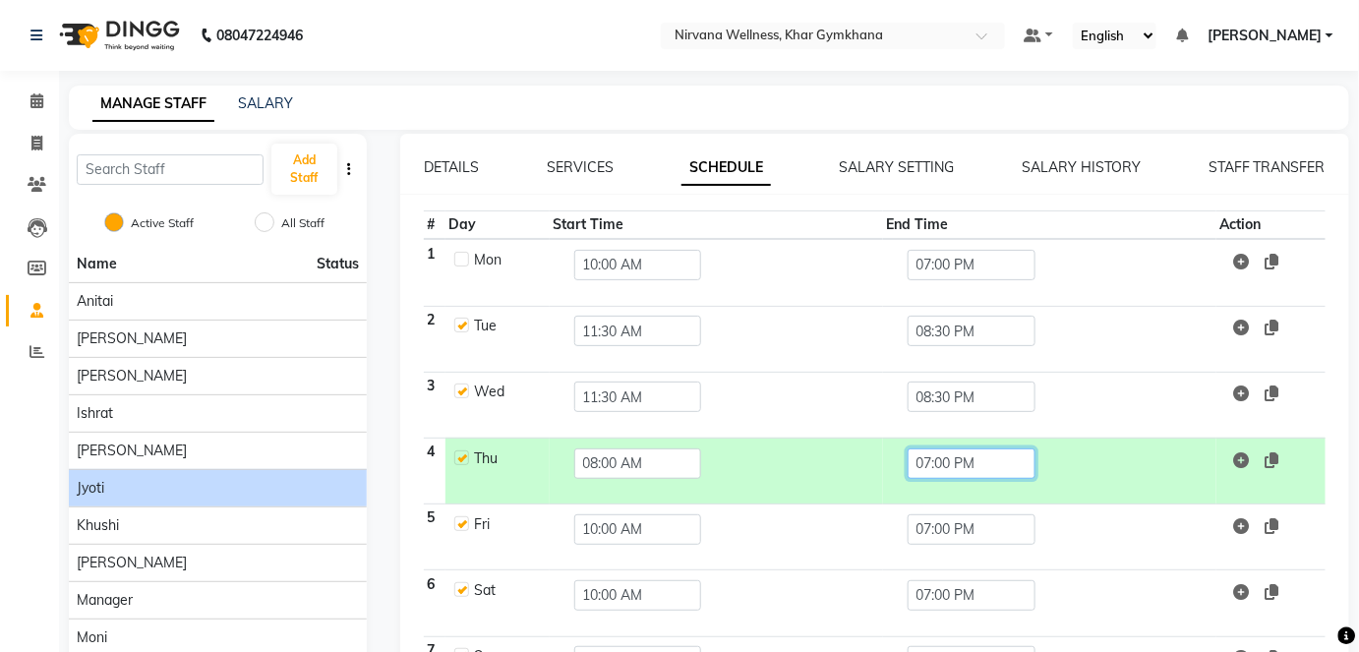
click at [920, 470] on input "07:00 PM" at bounding box center [972, 463] width 128 height 30
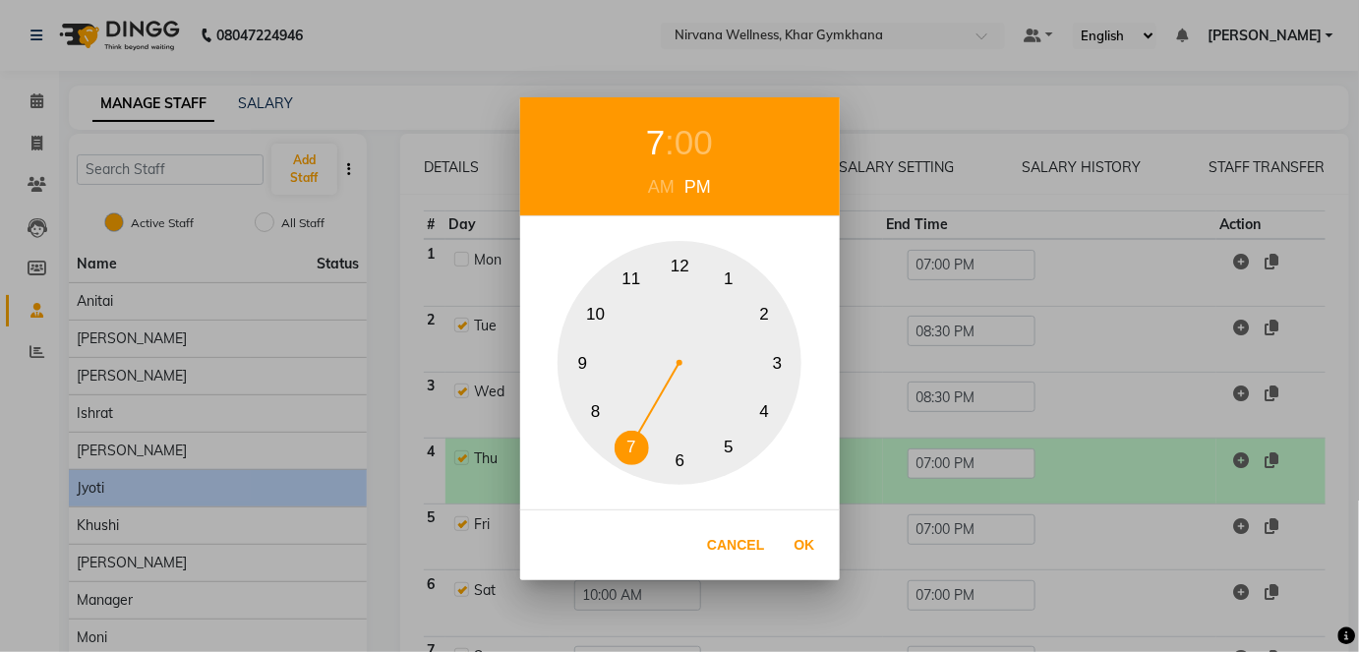
click at [739, 448] on button "5" at bounding box center [729, 448] width 34 height 34
click at [684, 137] on div "00" at bounding box center [694, 143] width 38 height 52
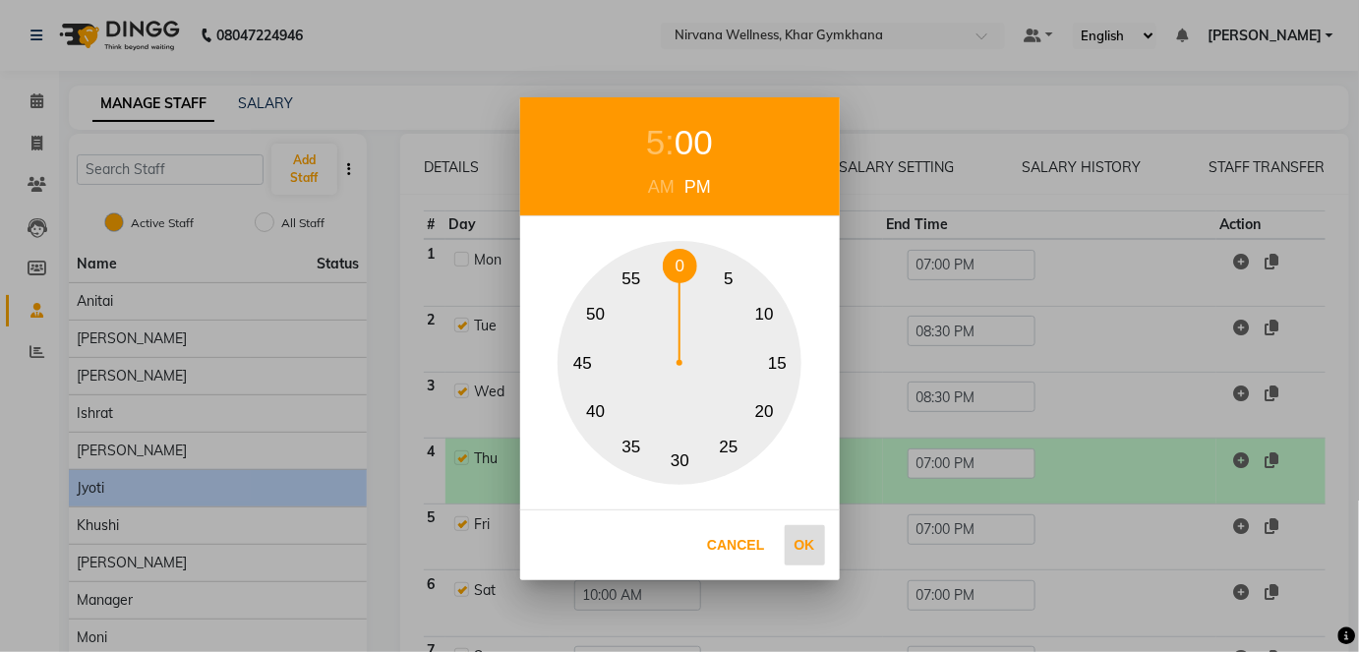
click at [798, 526] on button "Ok" at bounding box center [805, 545] width 40 height 40
type input "05:00 PM"
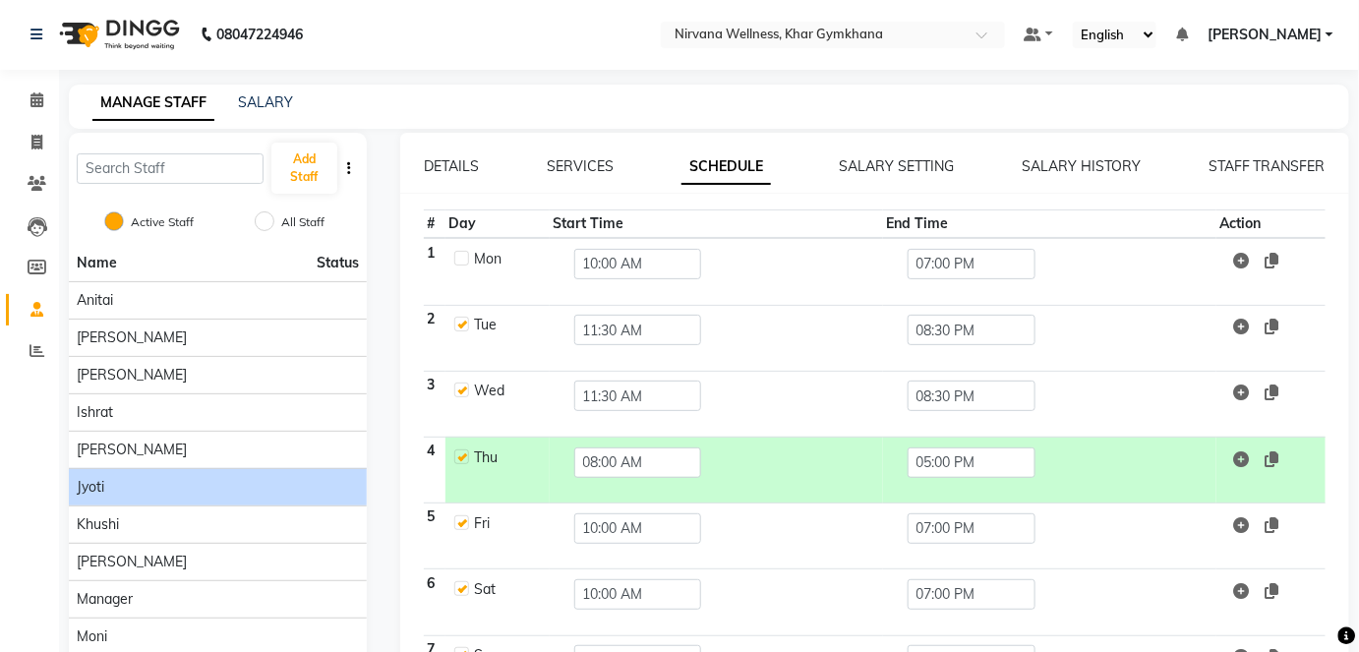
scroll to position [129, 0]
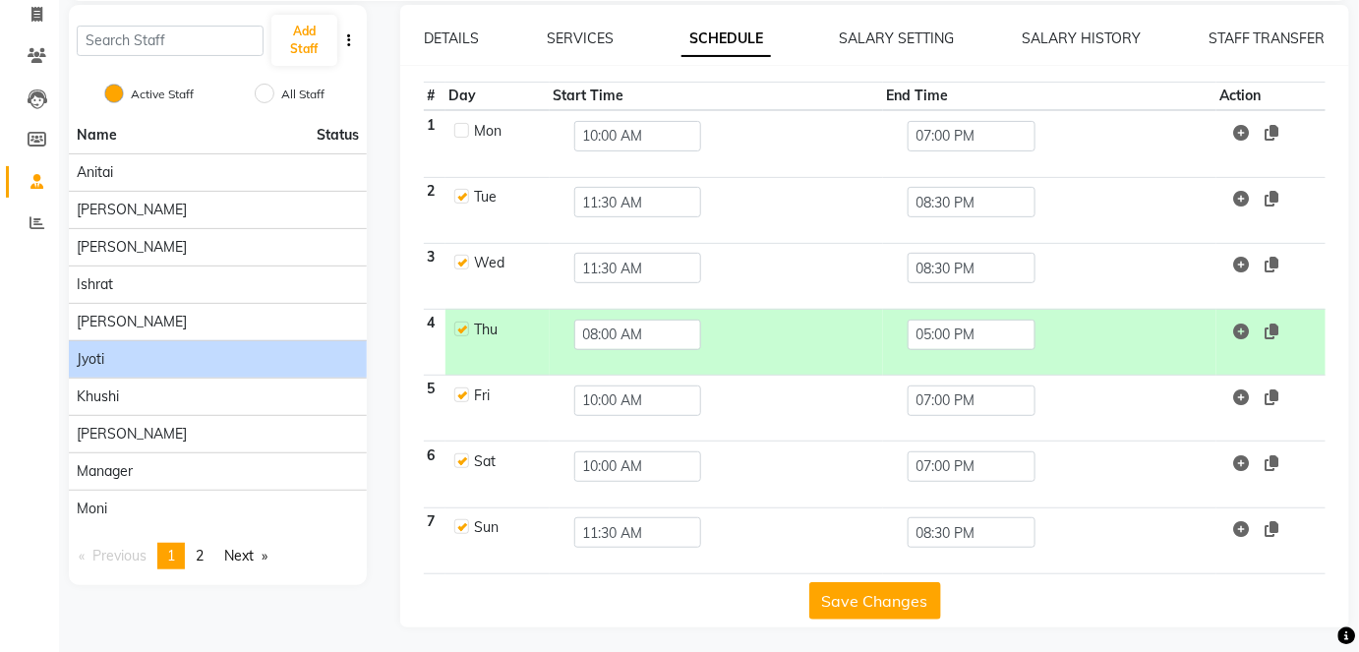
click at [839, 603] on button "Save Changes" at bounding box center [875, 600] width 132 height 37
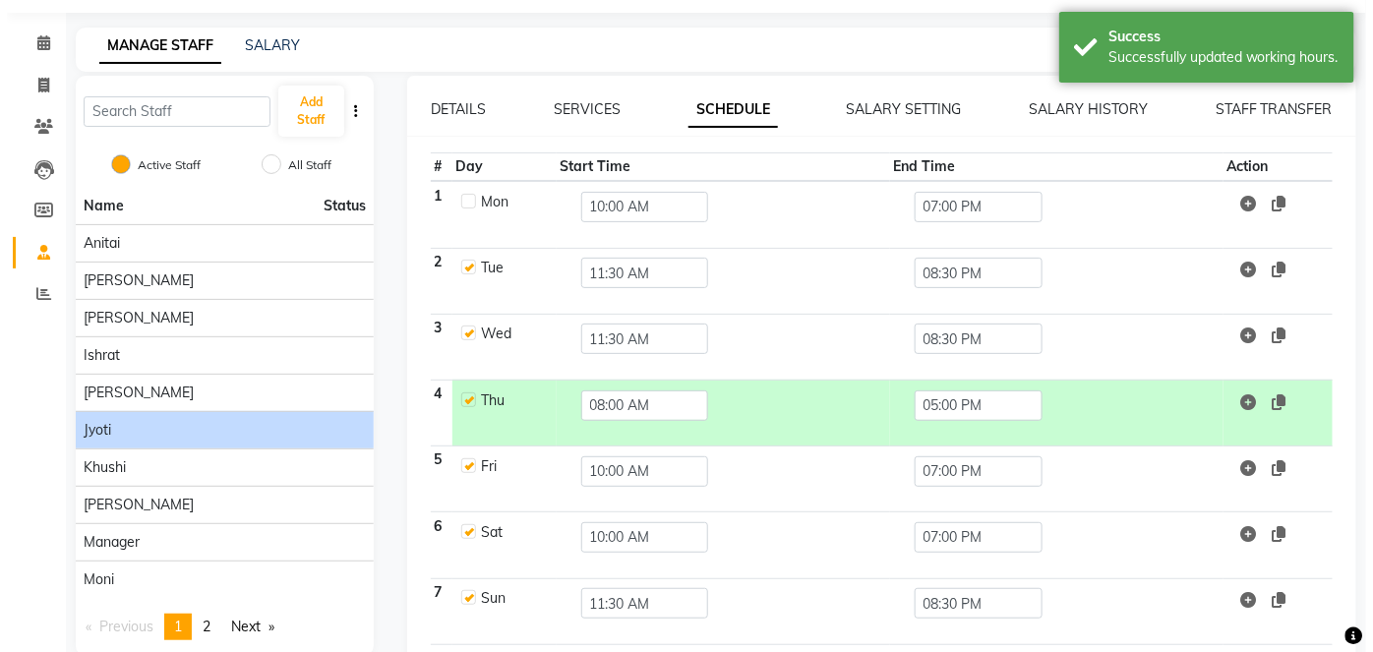
scroll to position [0, 0]
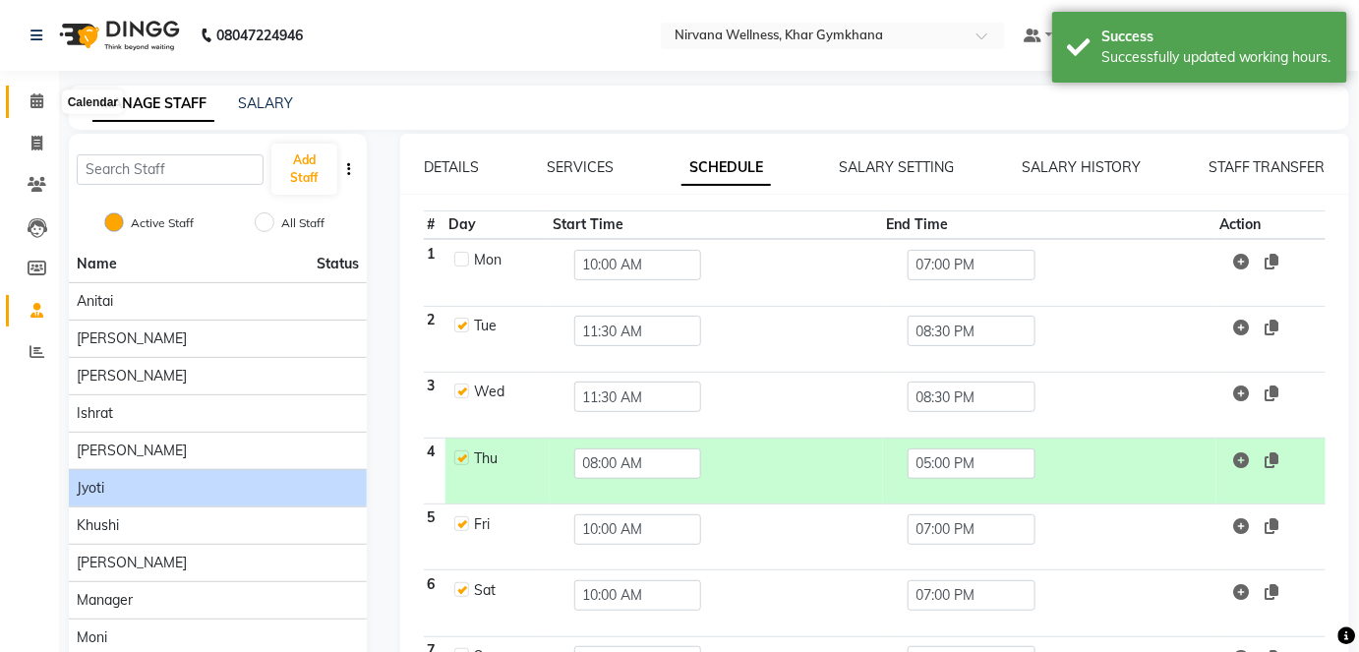
drag, startPoint x: 44, startPoint y: 102, endPoint x: 65, endPoint y: 103, distance: 20.7
click at [44, 102] on span at bounding box center [37, 101] width 34 height 23
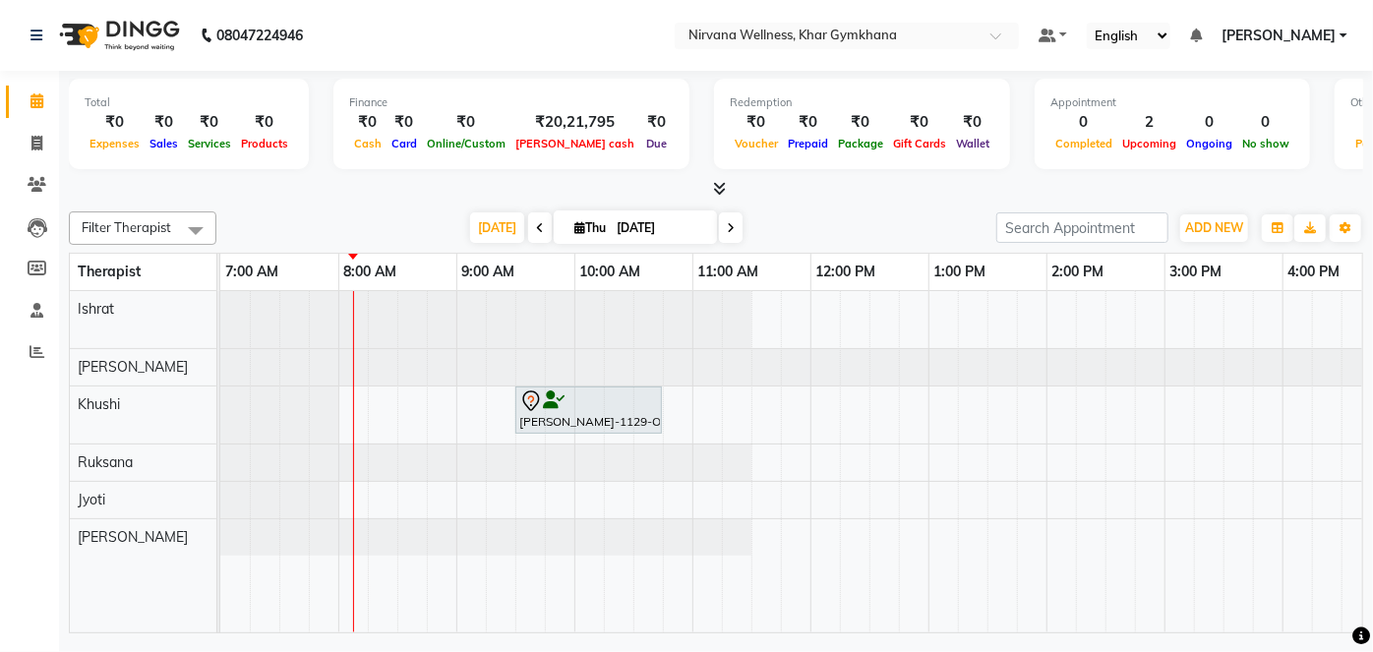
click at [396, 478] on div "[PERSON_NAME]-780-O, TK01, 06:30 PM-08:15 PM, Swedish / Aroma / Deep tissue- 90…" at bounding box center [1164, 461] width 1888 height 341
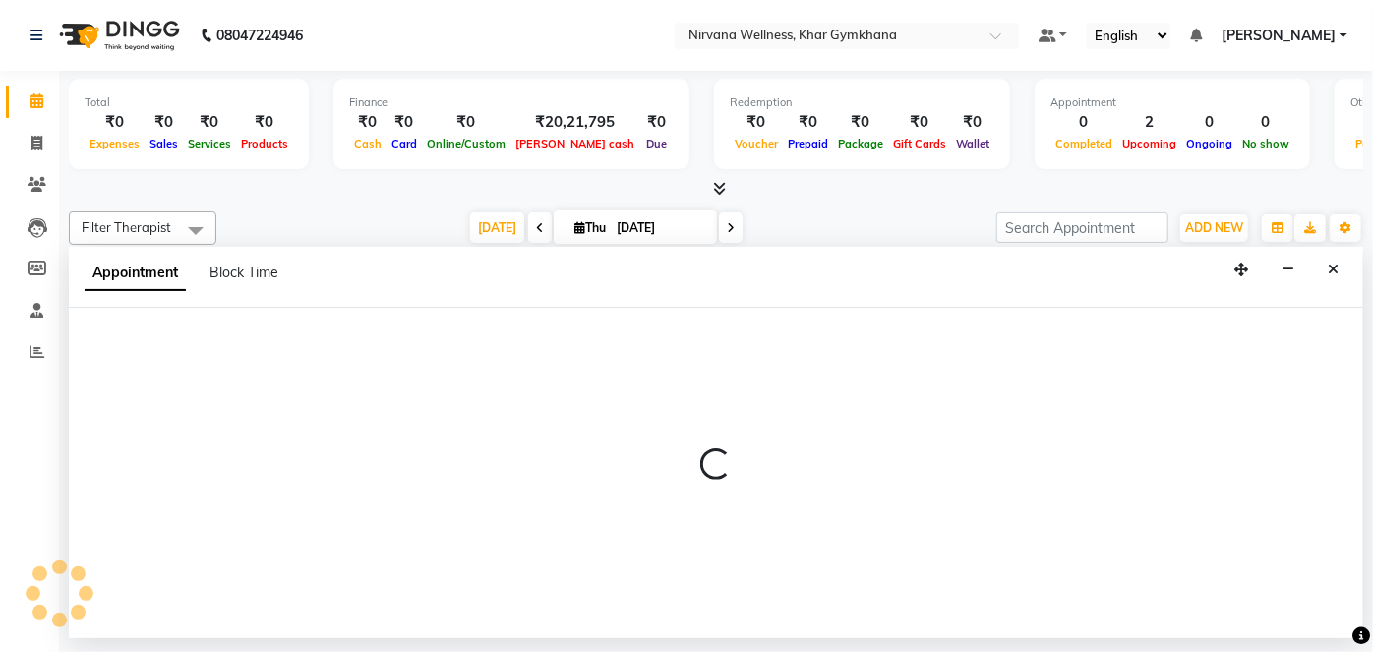
select select "78895"
select select "495"
select select "tentative"
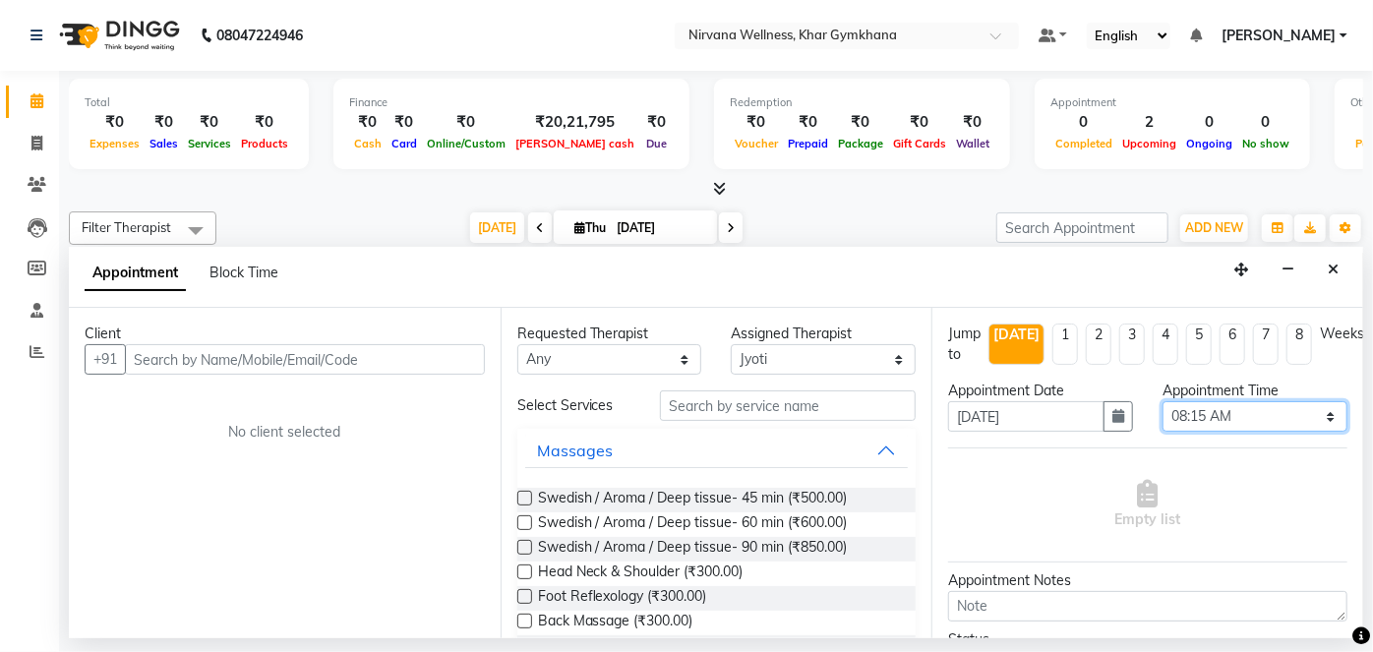
click at [1220, 428] on select "Select 08:00 AM 08:15 AM 08:30 AM 08:45 AM 09:00 AM 09:15 AM 09:30 AM 09:45 AM …" at bounding box center [1254, 416] width 185 height 30
select select "510"
click at [1162, 401] on select "Select 08:00 AM 08:15 AM 08:30 AM 08:45 AM 09:00 AM 09:15 AM 09:30 AM 09:45 AM …" at bounding box center [1254, 416] width 185 height 30
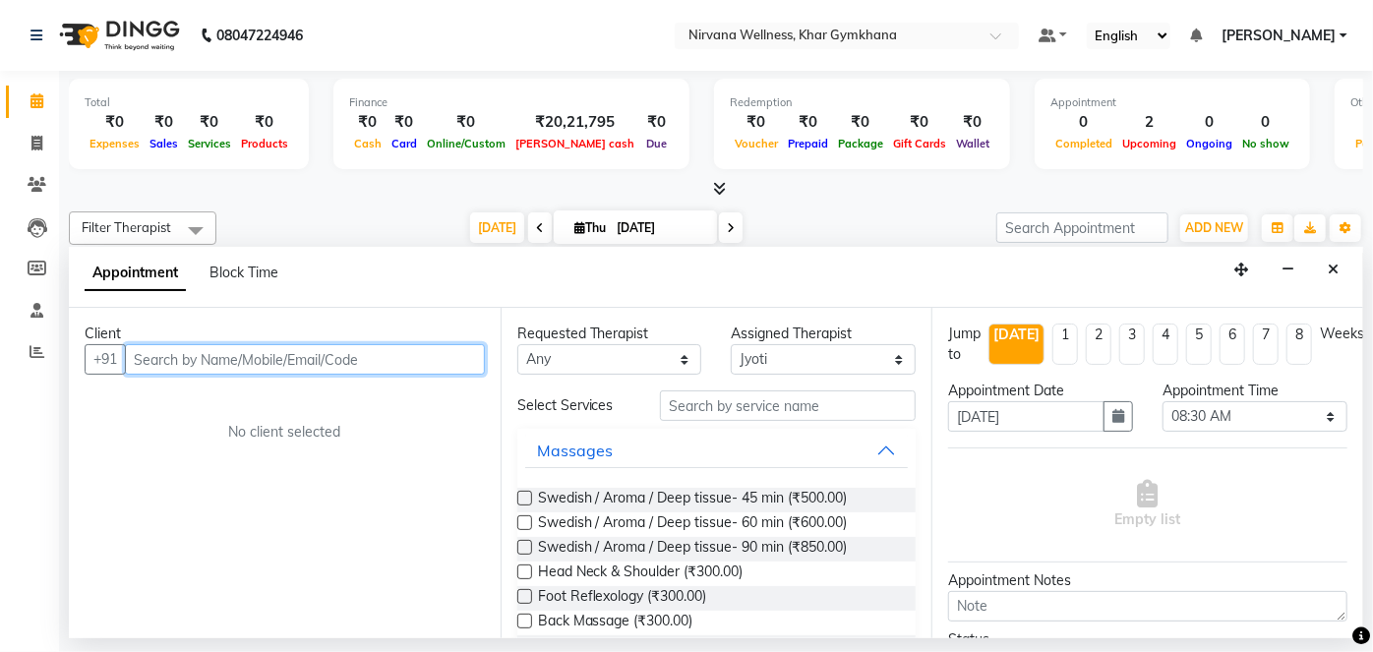
click at [369, 350] on input "text" at bounding box center [305, 359] width 360 height 30
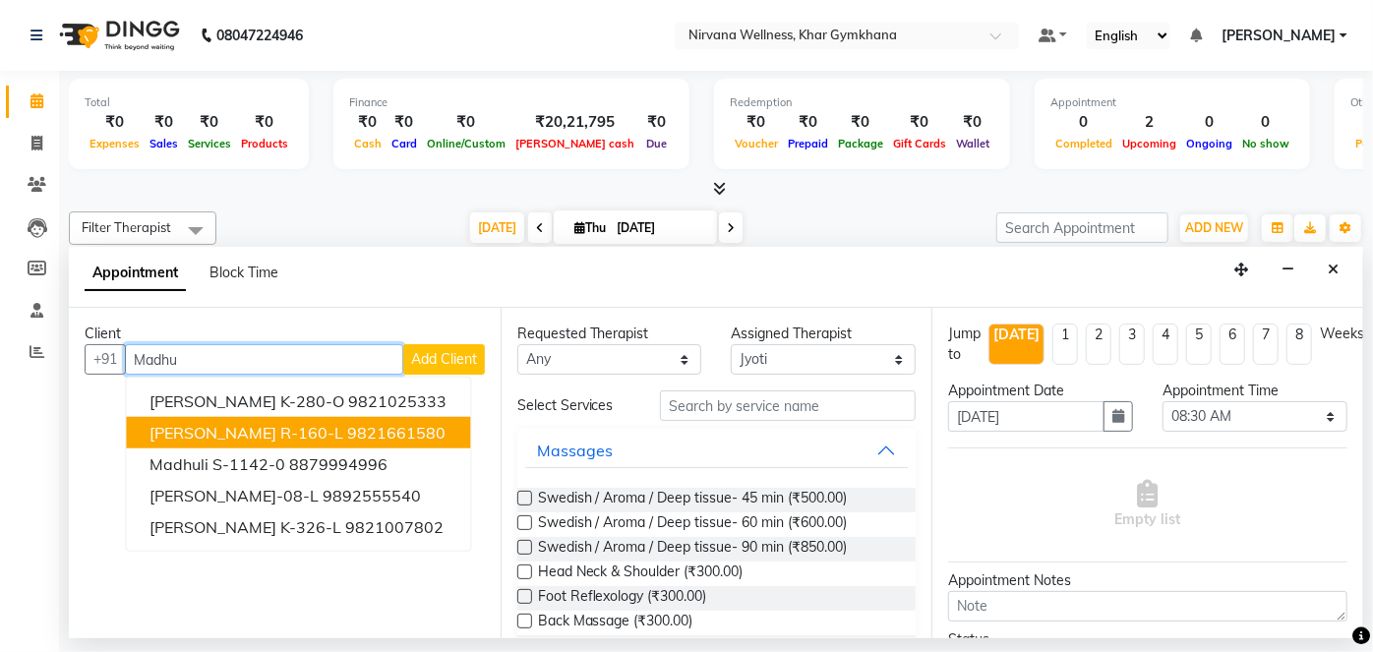
drag, startPoint x: 340, startPoint y: 419, endPoint x: 351, endPoint y: 451, distance: 34.2
click at [340, 420] on button "[PERSON_NAME] R-160-L 9821661580" at bounding box center [298, 432] width 344 height 31
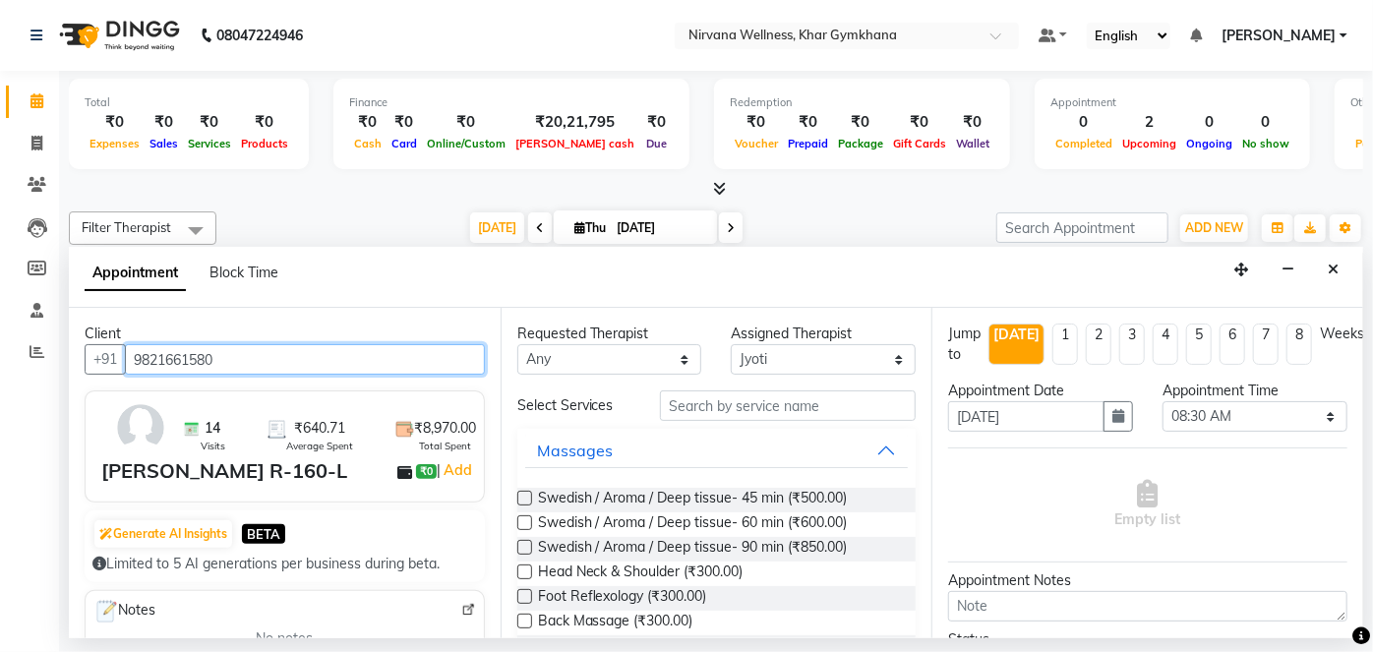
type input "9821661580"
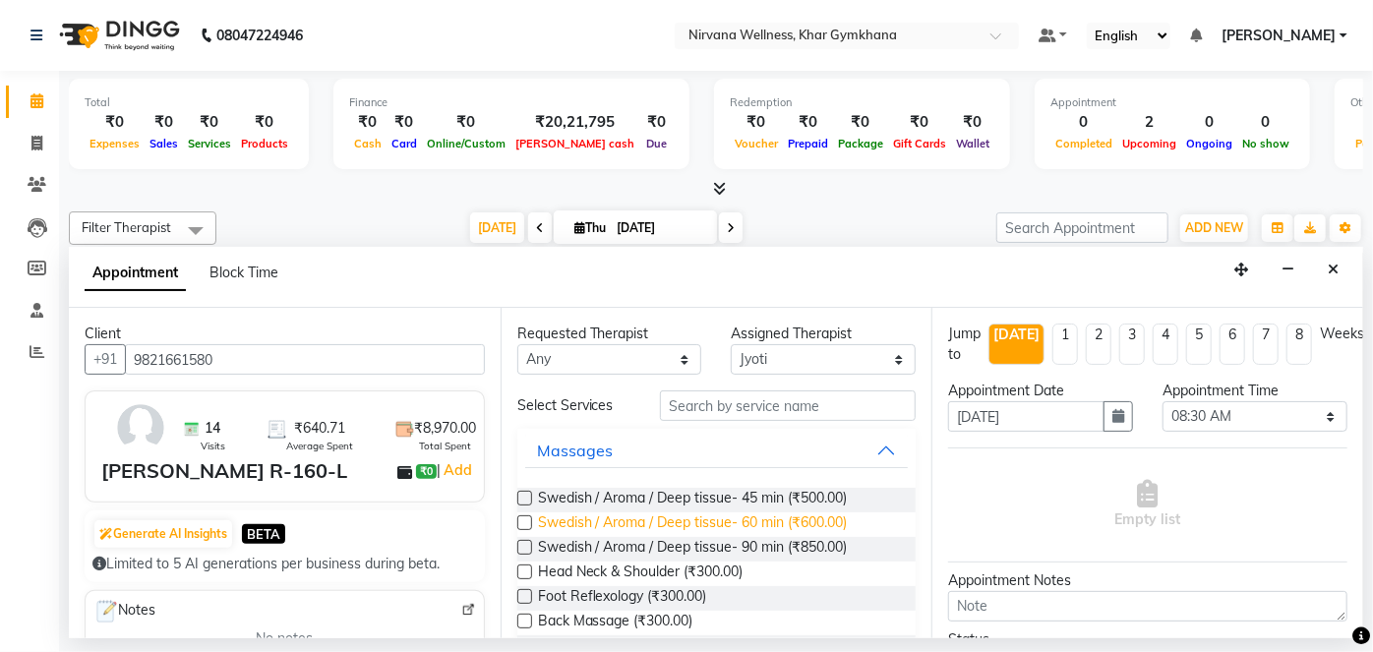
click at [694, 520] on span "Swedish / Aroma / Deep tissue- 60 min (₹600.00)" at bounding box center [693, 524] width 310 height 25
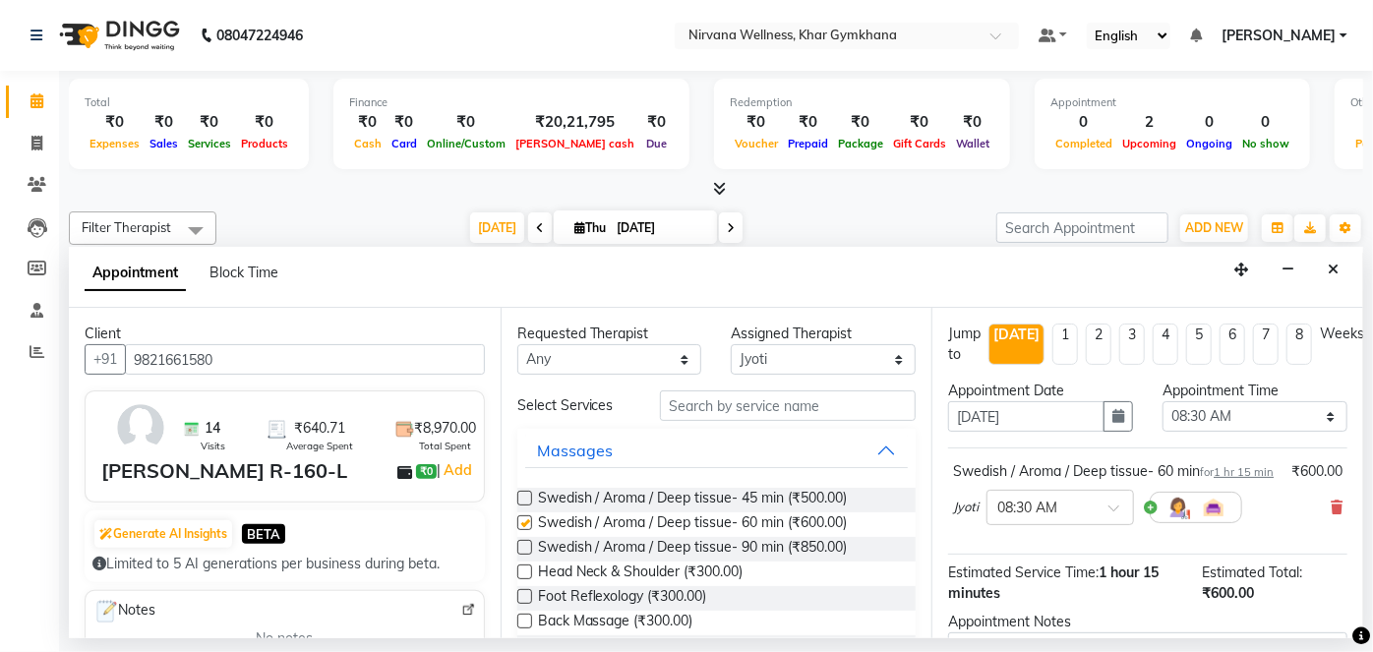
checkbox input "false"
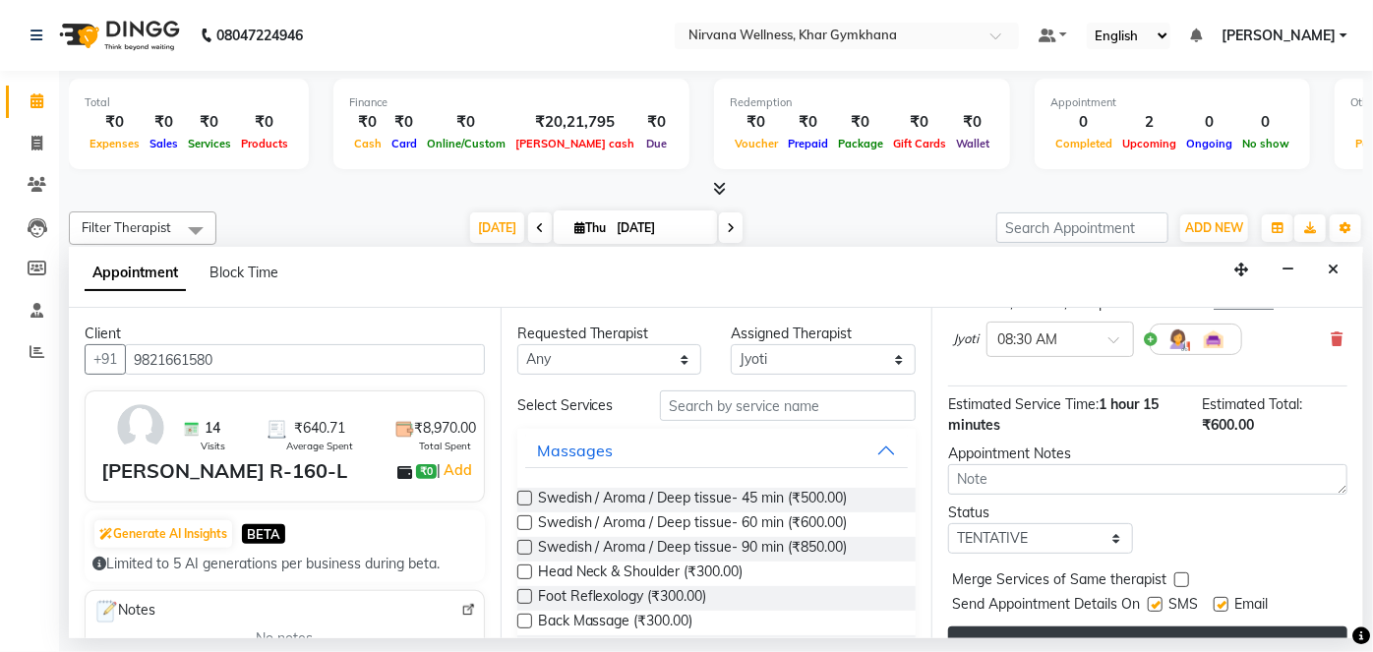
scroll to position [227, 0]
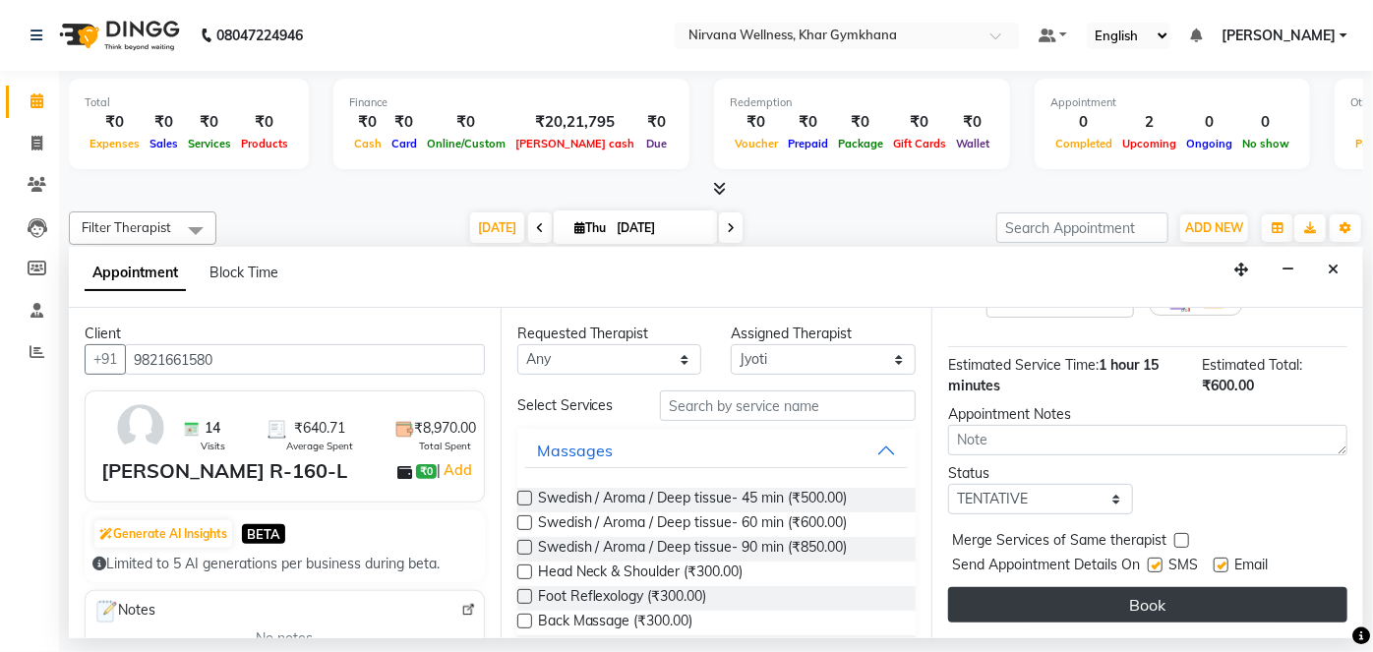
click at [1169, 609] on button "Book" at bounding box center [1147, 604] width 399 height 35
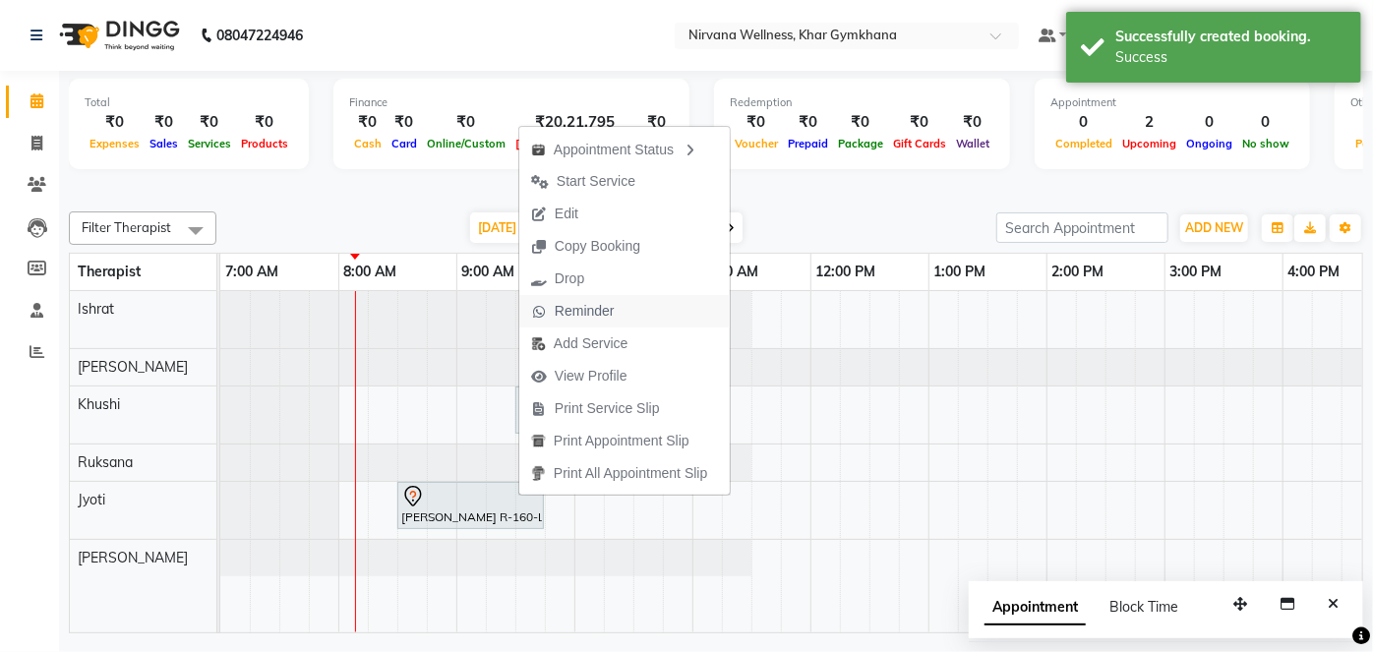
click at [571, 315] on span "Reminder" at bounding box center [585, 311] width 60 height 21
